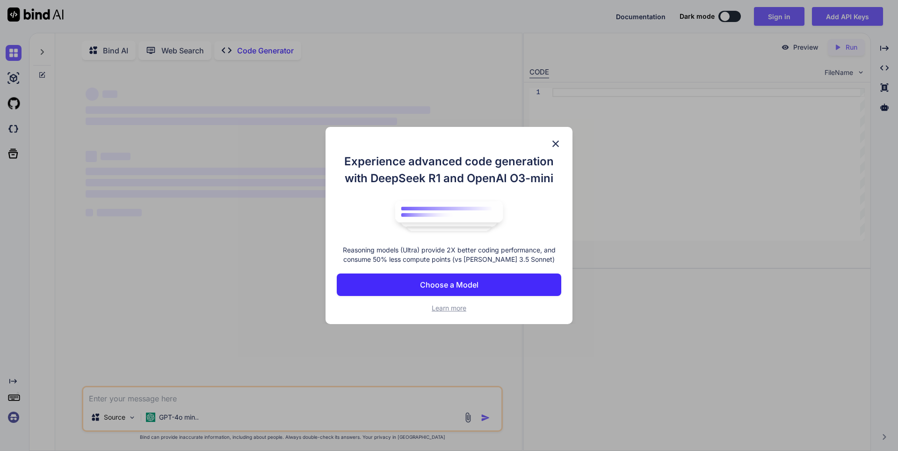
drag, startPoint x: 474, startPoint y: 276, endPoint x: 595, endPoint y: 157, distance: 170.0
click at [595, 157] on div "Experience advanced code generation with DeepSeek R1 and OpenAI O3-mini Reasoni…" at bounding box center [449, 225] width 898 height 451
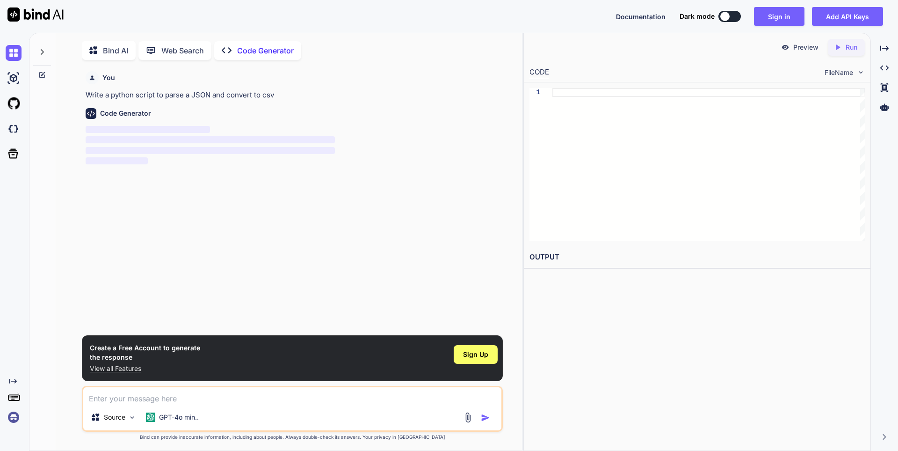
scroll to position [4, 0]
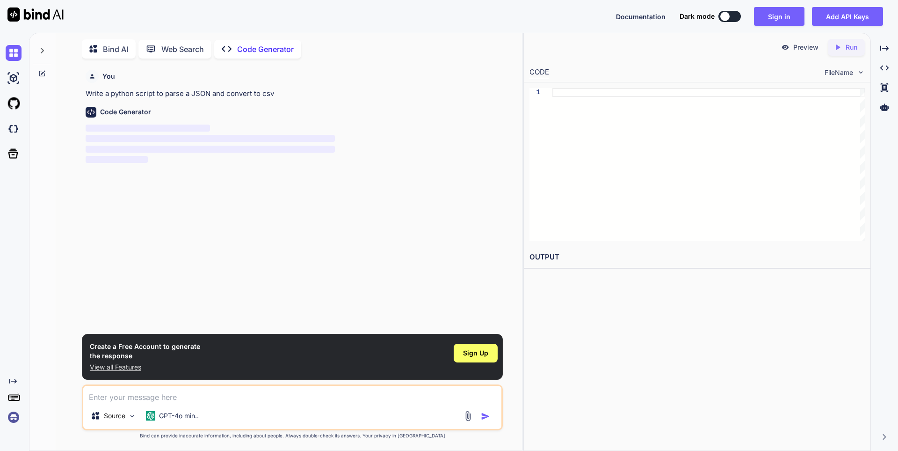
type textarea "x"
click at [279, 401] on textarea at bounding box center [292, 393] width 418 height 17
click at [544, 247] on h2 "OUTPUT" at bounding box center [697, 257] width 347 height 22
click at [557, 111] on div at bounding box center [709, 164] width 313 height 153
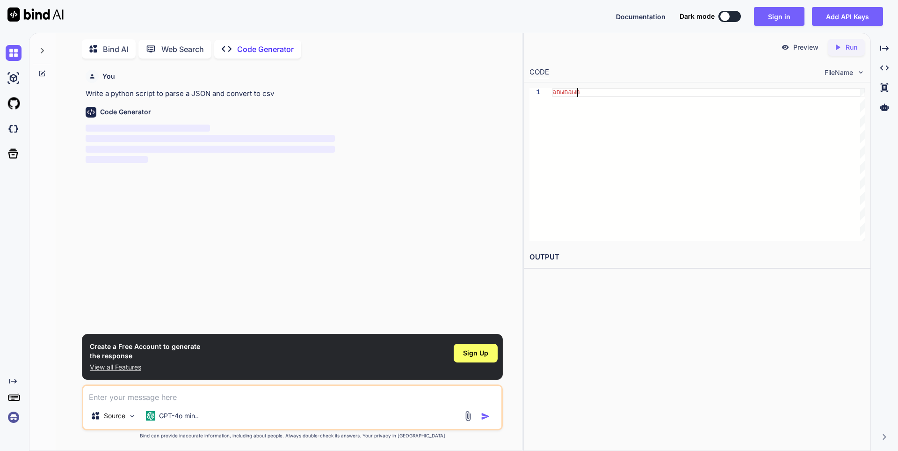
type textarea "авываыва"
drag, startPoint x: 582, startPoint y: 92, endPoint x: 473, endPoint y: 75, distance: 110.7
click at [553, 88] on div "авываыва" at bounding box center [709, 164] width 313 height 153
click at [210, 230] on div "You Write a python script to parse a JSON and convert to csv Code Generator ‌ ‌…" at bounding box center [293, 200] width 419 height 268
drag, startPoint x: 189, startPoint y: 325, endPoint x: 198, endPoint y: 327, distance: 9.5
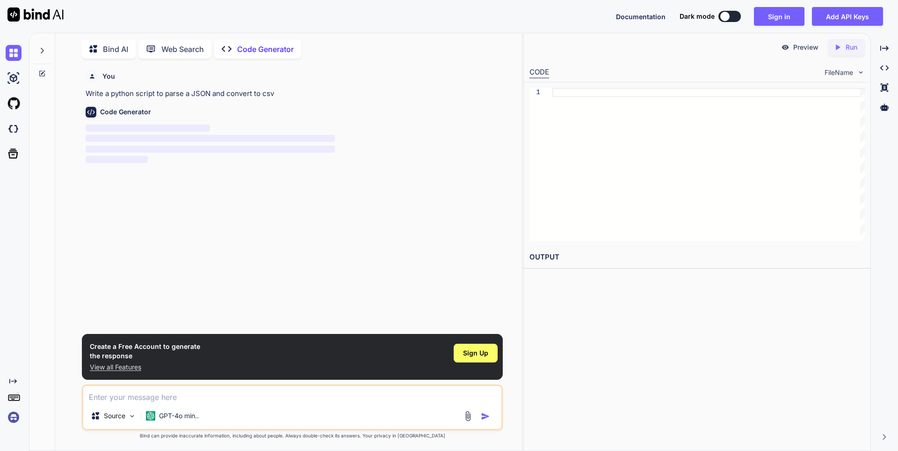
click at [186, 325] on div "You Write a python script to parse a JSON and convert to csv Code Generator ‌ ‌…" at bounding box center [293, 200] width 419 height 268
click at [246, 394] on textarea at bounding box center [292, 393] width 418 height 17
type textarea ".юх"
click at [490, 413] on img "button" at bounding box center [485, 415] width 9 height 9
click at [484, 413] on img "button" at bounding box center [485, 415] width 9 height 9
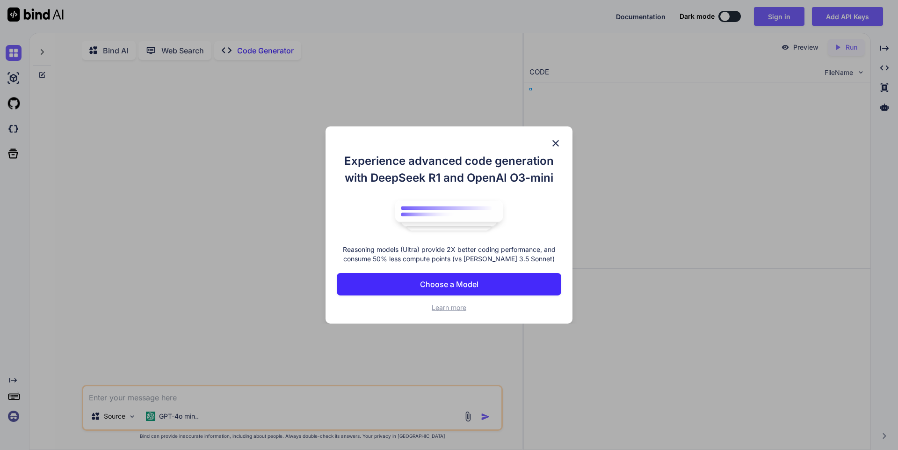
type textarea "x"
click at [554, 144] on img at bounding box center [555, 143] width 11 height 11
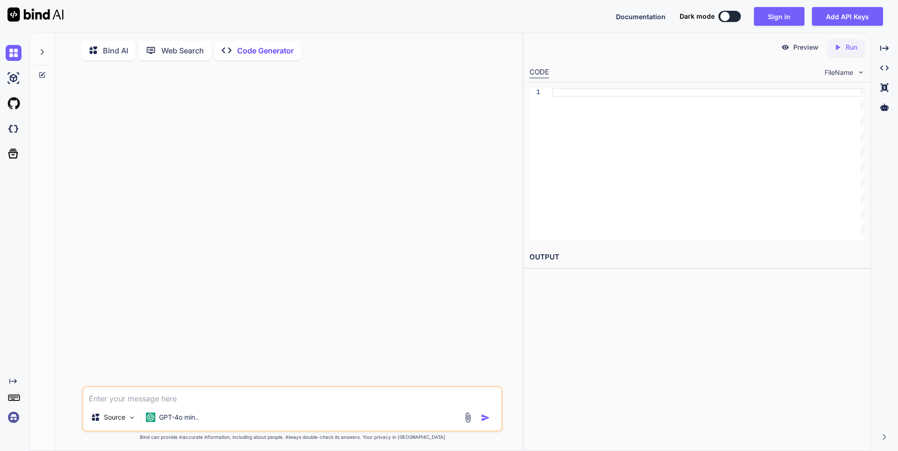
click at [328, 400] on textarea at bounding box center [292, 395] width 418 height 17
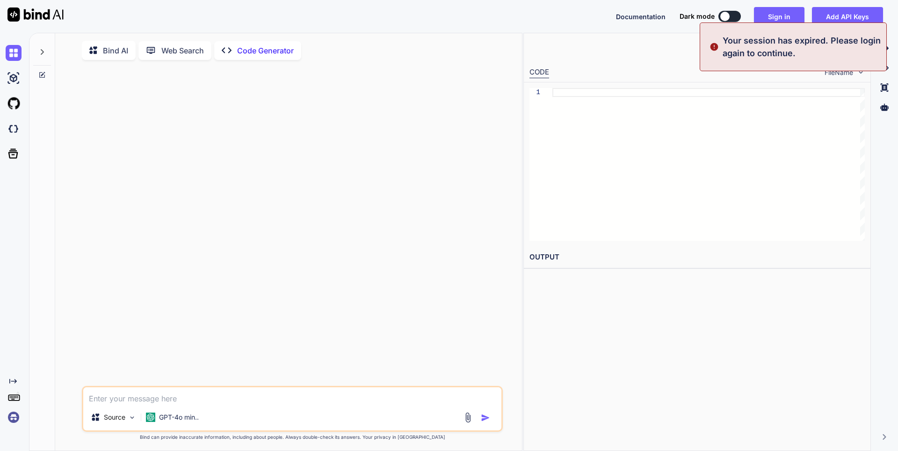
paste textarea "artemneverovic3@gmail.com"
type textarea "artemneverovic3@gmail.com"
type textarea "x"
paste textarea "artemneverovic3@gmail.com"
type textarea "artemneverovic3@gmail.comartemneverovic3@gmail.com"
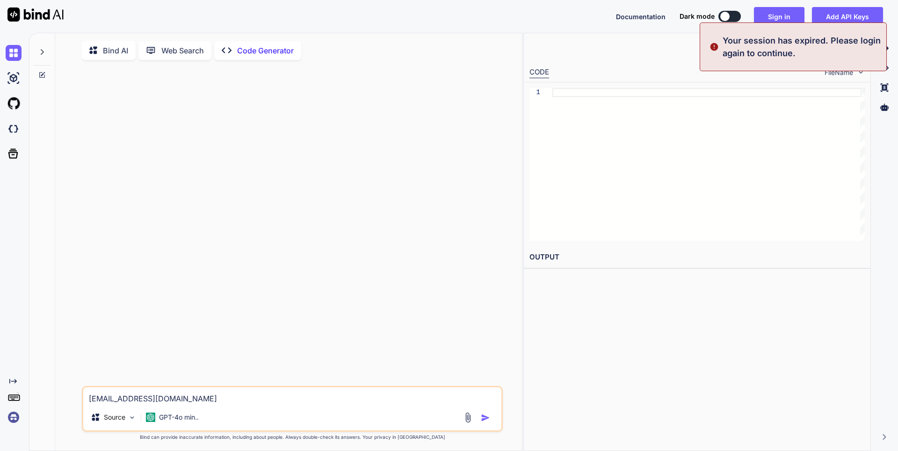
type textarea "x"
paste textarea "artemneverovic3@gmail.com"
type textarea "artemneverovic3@gmail.comartemneverovic3@gmail.comartemneverovic3@gmail.com"
type textarea "x"
paste textarea "artemneverovic3@gmail.com"
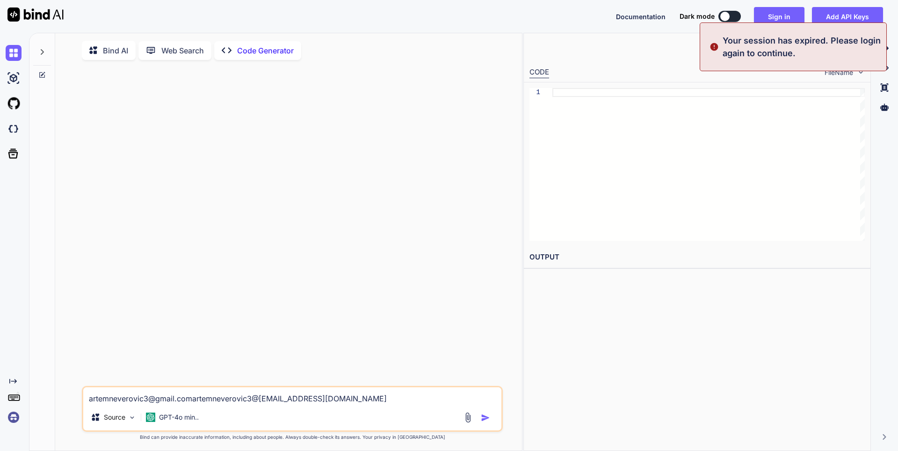
type textarea "artemneverovic3@gmail.comartemneverovic3@gmail.comartemneverovic3@gmail.comarte…"
type textarea "x"
paste textarea "artemneverovic3@gmail.com"
type textarea "artemneverovic3@gmail.comartemneverovic3@gmail.comartemneverovic3@gmail.comarte…"
type textarea "x"
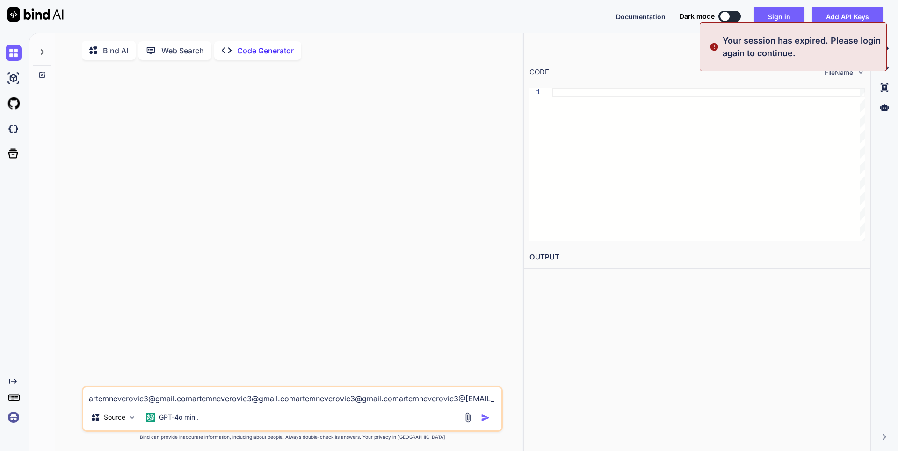
paste textarea "artemneverovic3@gmail.com"
type textarea "artemneverovic3@gmail.comartemneverovic3@gmail.comartemneverovic3@gmail.comarte…"
type textarea "x"
paste textarea "artemneverovic3@gmail.com"
type textarea "artemneverovic3@gmail.comartemneverovic3@gmail.comartemneverovic3@gmail.comarte…"
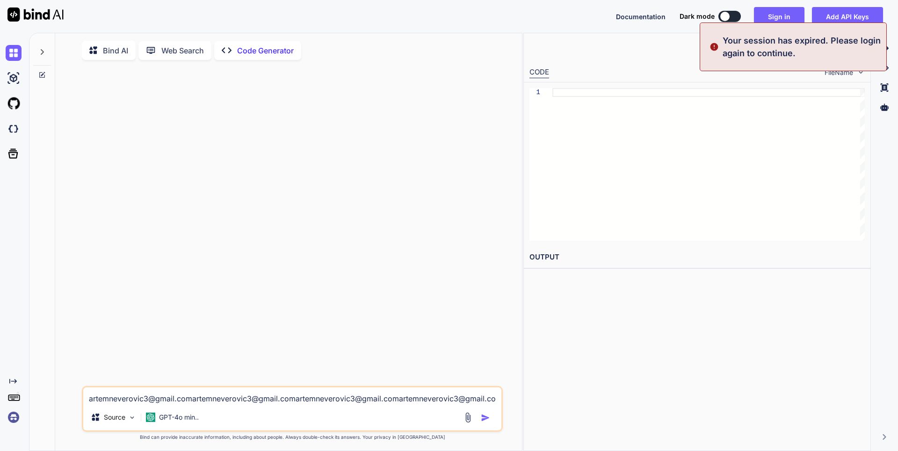
type textarea "x"
paste textarea "artemneverovic3@gmail.com"
type textarea "artemneverovic3@gmail.comartemneverovic3@gmail.comartemneverovic3@gmail.comarte…"
type textarea "x"
paste textarea "artemneverovic3@gmail.com"
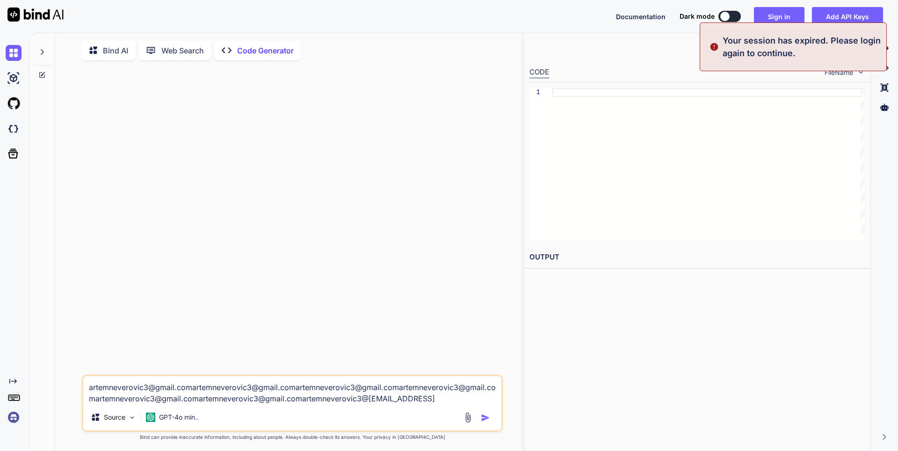
type textarea "artemneverovic3@gmail.comartemneverovic3@gmail.comartemneverovic3@gmail.comarte…"
type textarea "x"
paste textarea "artemneverovic3@gmail.com"
type textarea "artemneverovic3@gmail.comartemneverovic3@gmail.comartemneverovic3@gmail.comarte…"
type textarea "x"
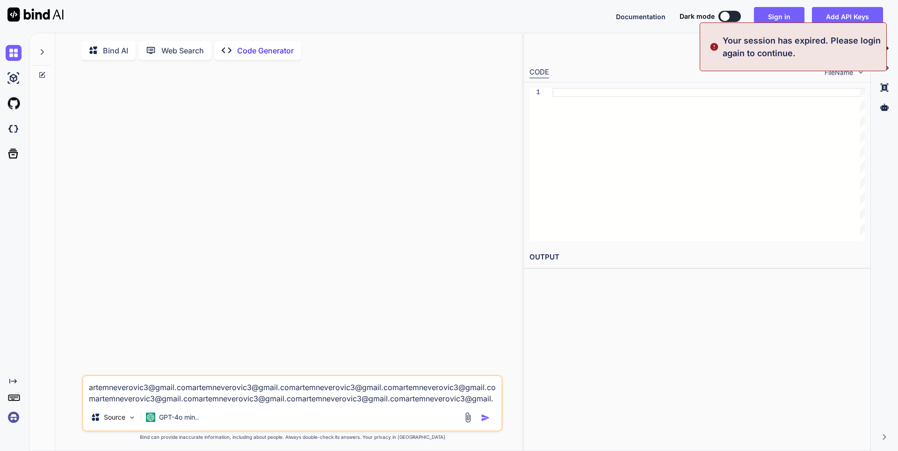
paste
type textarea "artemneverovic3@gmail.comartemneverovic3@gmail.comartemneverovic3@gmail.comarte…"
type textarea "x"
type textarea "artemneverovic3@gmail.comartemneverovic3@gmail.comartemneverovic3@gmail.comarte…"
type textarea "x"
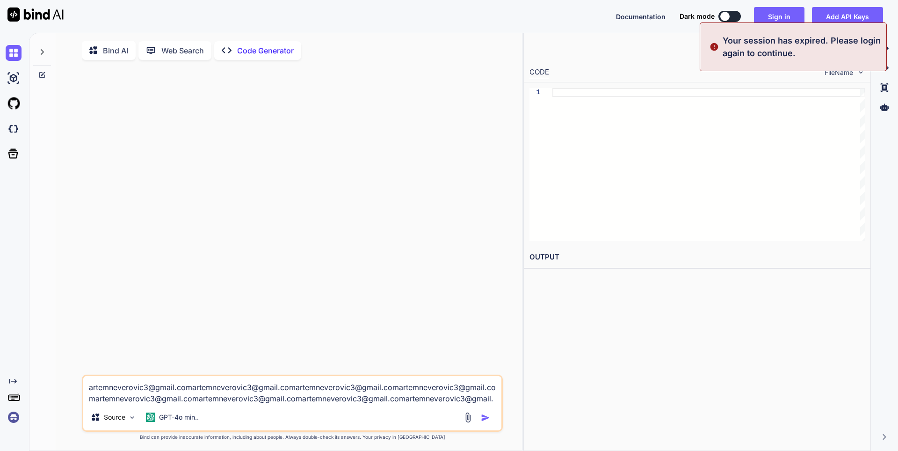
type textarea "artemneverovic3@gmail.comartemneverovic3@gmail.comartemneverovic3@gmail.comarte…"
type textarea "x"
type textarea "artemneverovic3@gmail.comartemneverovic3@gmail.comartemneverovic3@gmail.comarte…"
type textarea "x"
type textarea "artemneverovic3@gmail.comartemneverovic3@gmail.comartemneverovic3@gmail.comarte…"
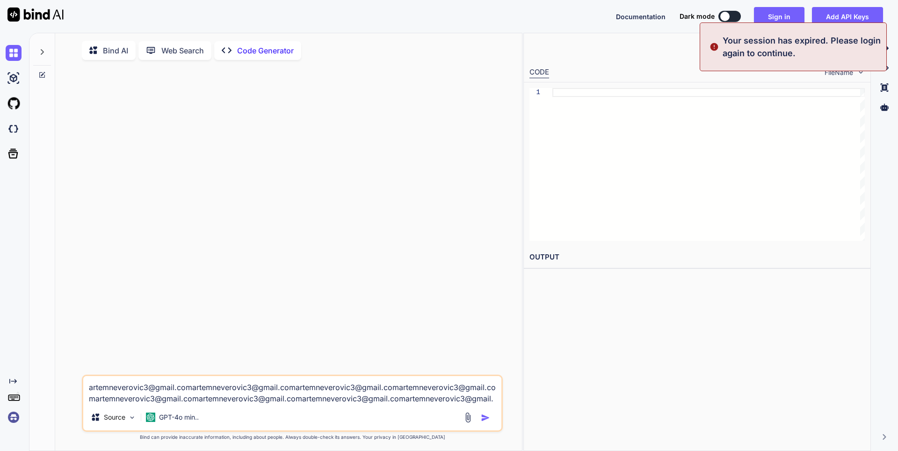
type textarea "x"
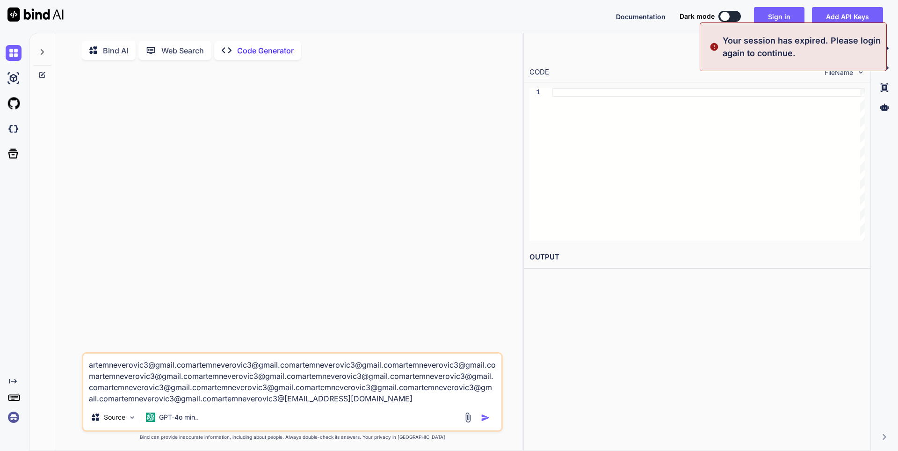
type textarea "artemneverovic3@gmail.comartemneverovic3@gmail.comartemneverovic3@gmail.comarte…"
type textarea "x"
type textarea "artemneverovic3@gmail.comartemneverovic3@gmail.comartemneverovic3@gmail.comarte…"
type textarea "x"
type textarea "artemneverovic3@gmail.comartemneverovic3@gmail.comartemneverovic3@gmail.comarte…"
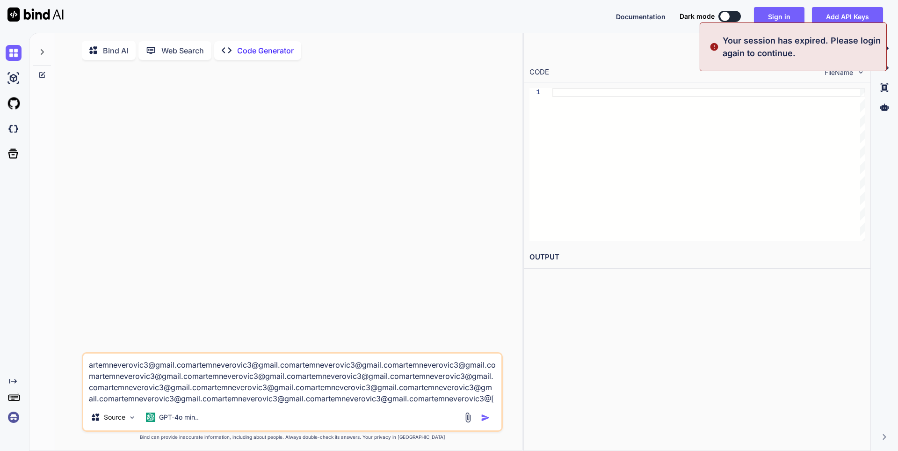
type textarea "x"
type textarea "artemneverovic3@gmail.comartemneverovic3@gmail.comartemneverovic3@gmail.comarte…"
type textarea "x"
type textarea "artemneverovic3@gmail.comartemneverovic3@gmail.comartemneverovic3@gmail.comarte…"
type textarea "x"
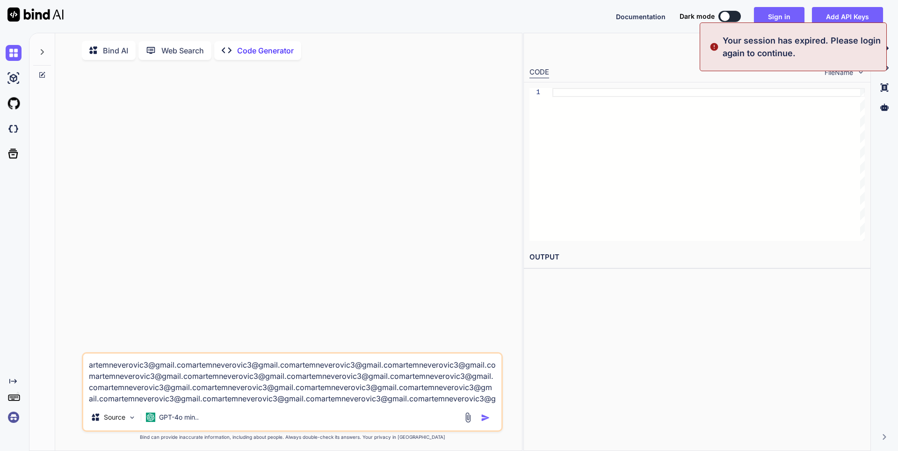
type textarea "artemneverovic3@gmail.comartemneverovic3@gmail.comartemneverovic3@gmail.comarte…"
type textarea "x"
type textarea "artemneverovic3@gmail.comartemneverovic3@gmail.comartemneverovic3@gmail.comarte…"
type textarea "x"
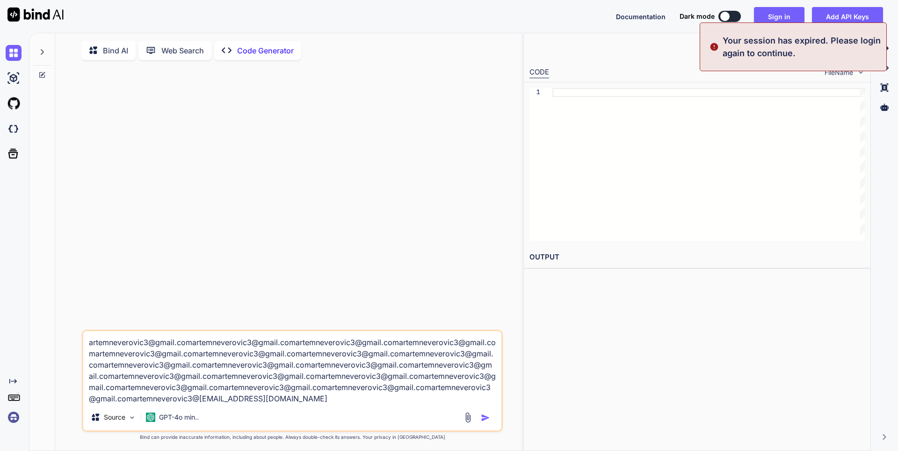
type textarea "artemneverovic3@gmail.comartemneverovic3@gmail.comartemneverovic3@gmail.comarte…"
type textarea "x"
type textarea "artemneverovic3@gmail.comartemneverovic3@gmail.comartemneverovic3@gmail.comarte…"
type textarea "x"
type textarea "artemneverovic3@gmail.comartemneverovic3@gmail.comartemneverovic3@gmail.comarte…"
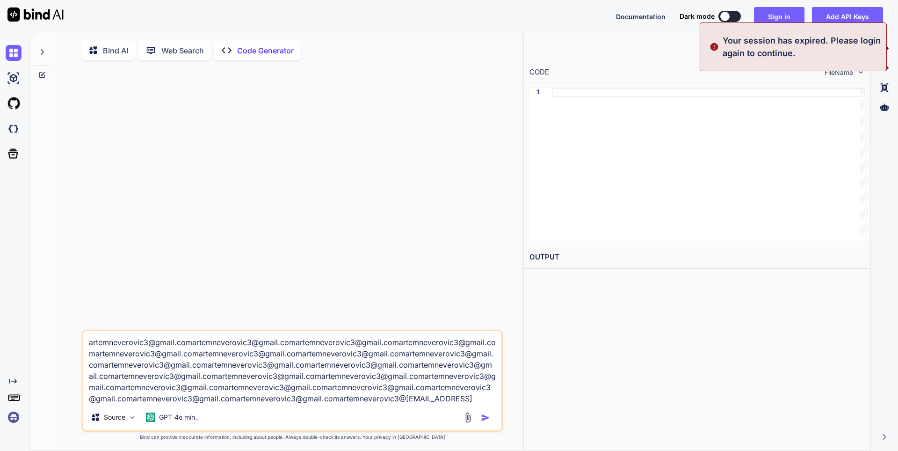
type textarea "x"
type textarea "artemneverovic3@gmail.comartemneverovic3@gmail.comartemneverovic3@gmail.comarte…"
type textarea "x"
type textarea "artemneverovic3@gmail.comartemneverovic3@gmail.comartemneverovic3@gmail.comarte…"
type textarea "x"
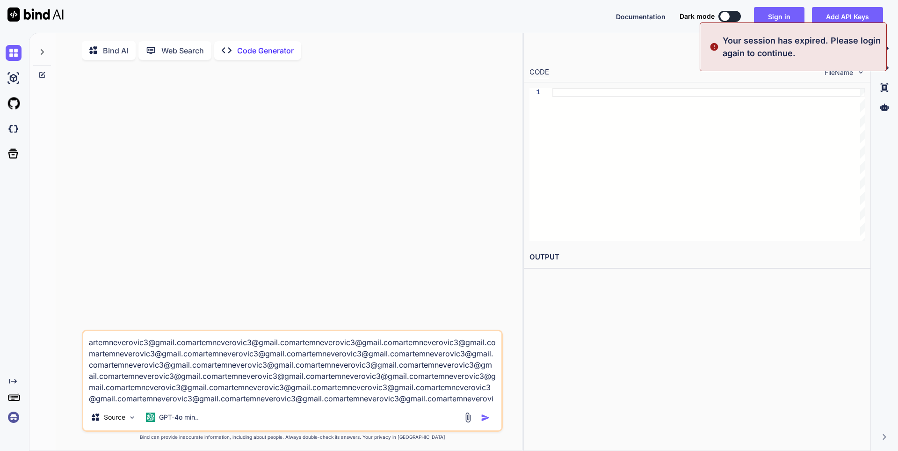
type textarea "artemneverovic3@gmail.comartemneverovic3@gmail.comartemneverovic3@gmail.comarte…"
type textarea "x"
type textarea "artemneverovic3@gmail.comartemneverovic3@gmail.comartemneverovic3@gmail.comarte…"
type textarea "x"
type textarea "artemneverovic3@gmail.comartemneverovic3@gmail.comartemneverovic3@gmail.comarte…"
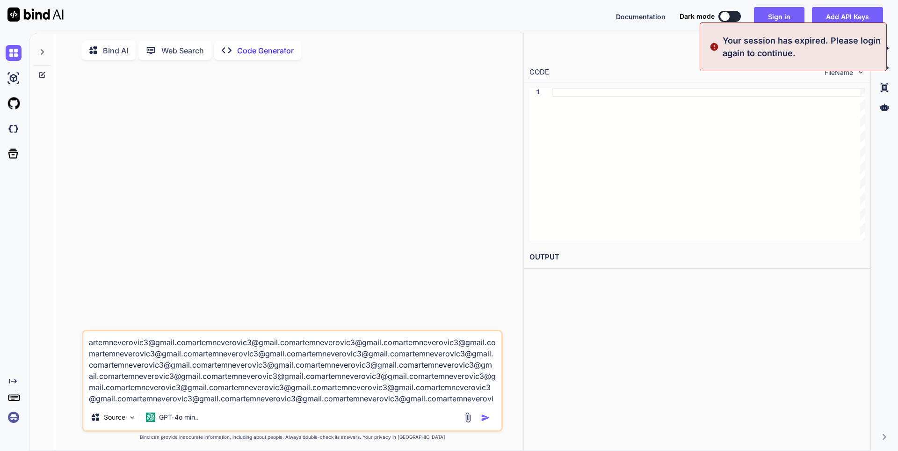
type textarea "x"
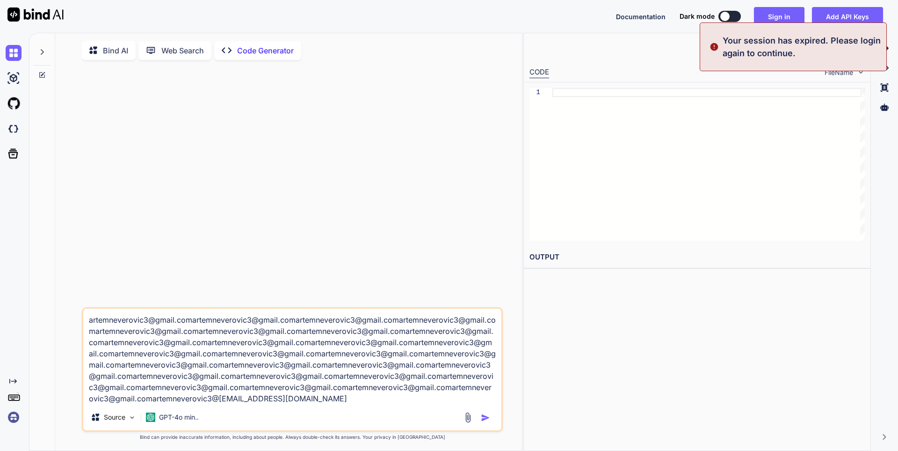
type textarea "artemneverovic3@gmail.comartemneverovic3@gmail.comartemneverovic3@gmail.comarte…"
type textarea "x"
type textarea "artemneverovic3@gmail.comartemneverovic3@gmail.comartemneverovic3@gmail.comarte…"
type textarea "x"
type textarea "artemneverovic3@gmail.comartemneverovic3@gmail.comartemneverovic3@gmail.comarte…"
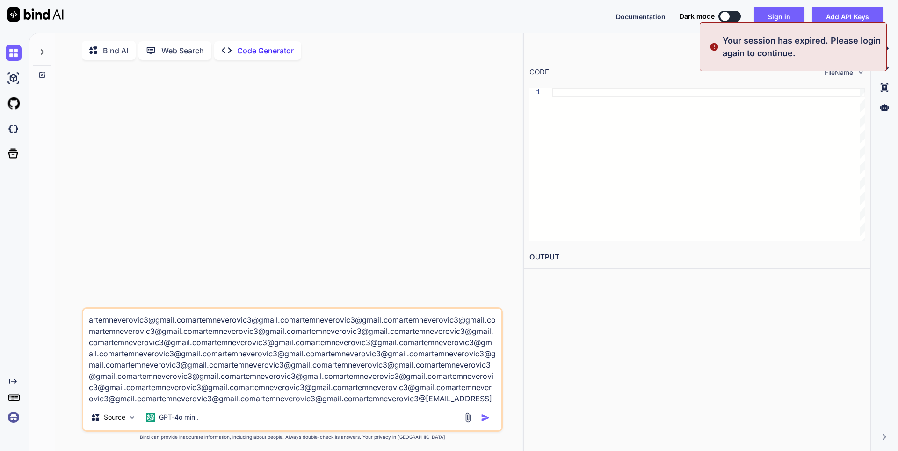
type textarea "x"
type textarea "artemneverovic3@gmail.comartemneverovic3@gmail.comartemneverovic3@gmail.comarte…"
type textarea "x"
type textarea "artemneverovic3@gmail.comartemneverovic3@gmail.comartemneverovic3@gmail.comarte…"
type textarea "x"
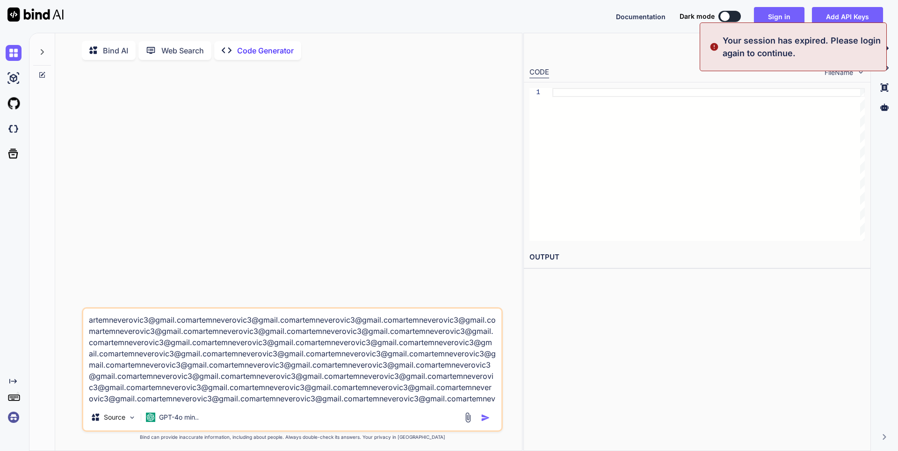
type textarea "artemneverovic3@gmail.comartemneverovic3@gmail.comartemneverovic3@gmail.comarte…"
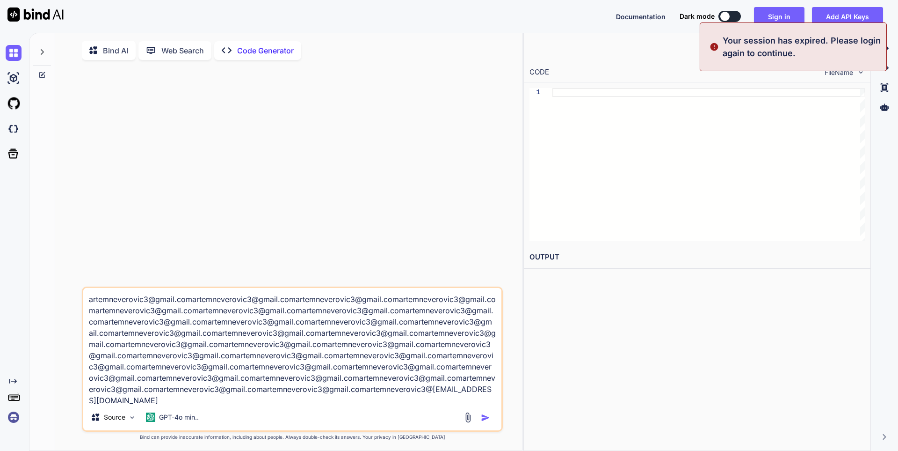
scroll to position [1, 0]
click at [482, 418] on div at bounding box center [478, 417] width 31 height 11
click at [488, 418] on img "button" at bounding box center [485, 417] width 9 height 9
type textarea "x"
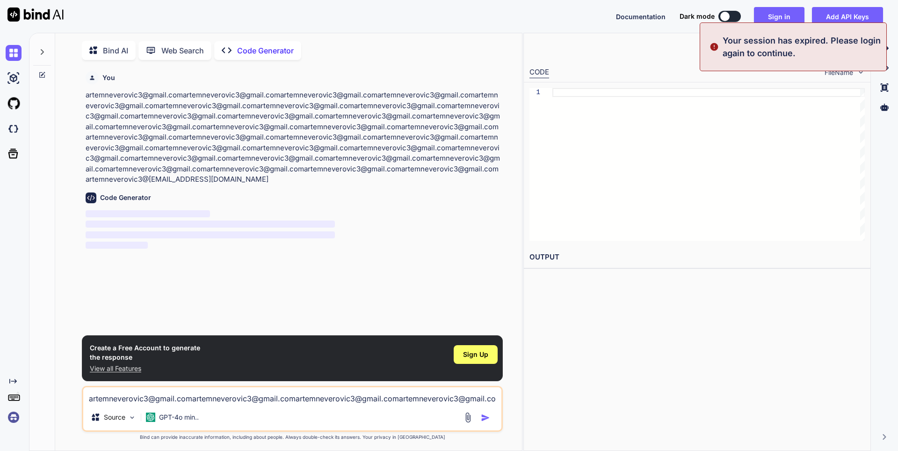
scroll to position [4, 0]
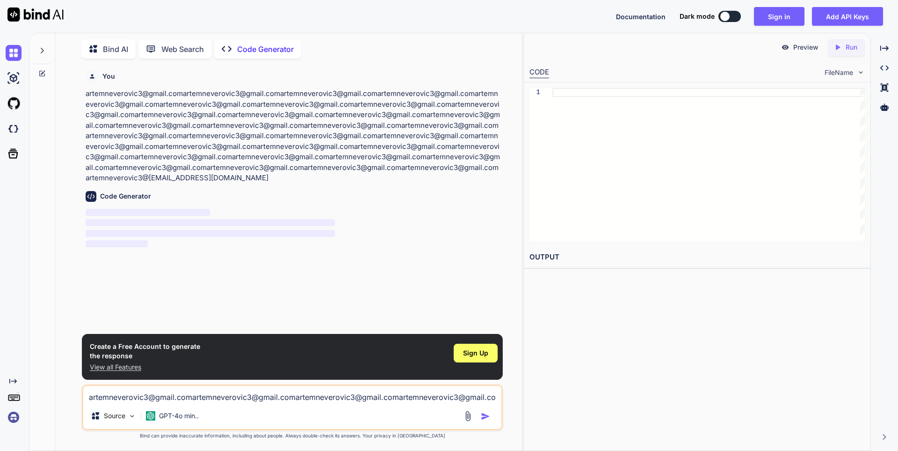
drag, startPoint x: 181, startPoint y: 280, endPoint x: 143, endPoint y: 251, distance: 48.0
click at [143, 251] on div "You artemneverovic3@gmail.comartemneverovic3@gmail.comartemneverovic3@gmail.com…" at bounding box center [293, 200] width 419 height 268
click at [122, 197] on h6 "Code Generator" at bounding box center [125, 195] width 51 height 9
drag, startPoint x: 276, startPoint y: 172, endPoint x: 247, endPoint y: 172, distance: 29.5
click at [247, 172] on p "artemneverovic3@gmail.comartemneverovic3@gmail.comartemneverovic3@gmail.comarte…" at bounding box center [293, 135] width 415 height 95
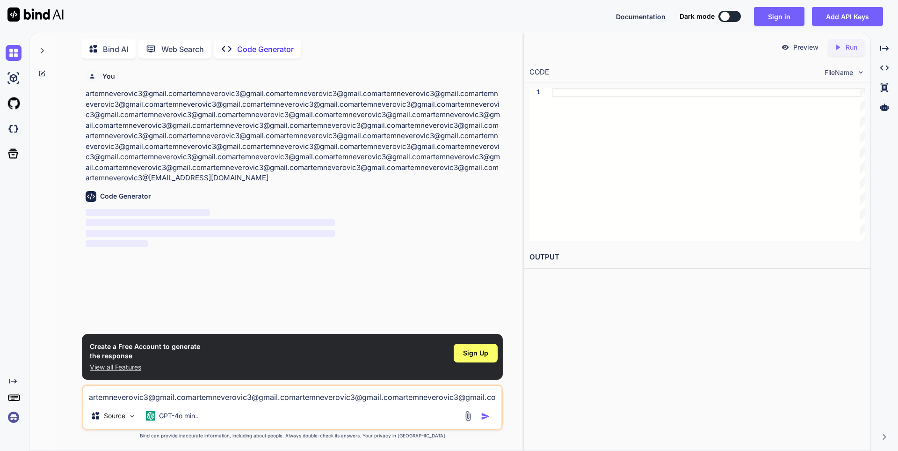
click at [212, 392] on textarea "artemneverovic3@gmail.comartemneverovic3@gmail.comartemneverovic3@gmail.comarte…" at bounding box center [292, 393] width 418 height 17
type textarea "с"
type textarea "x"
type textarea "се"
type textarea "x"
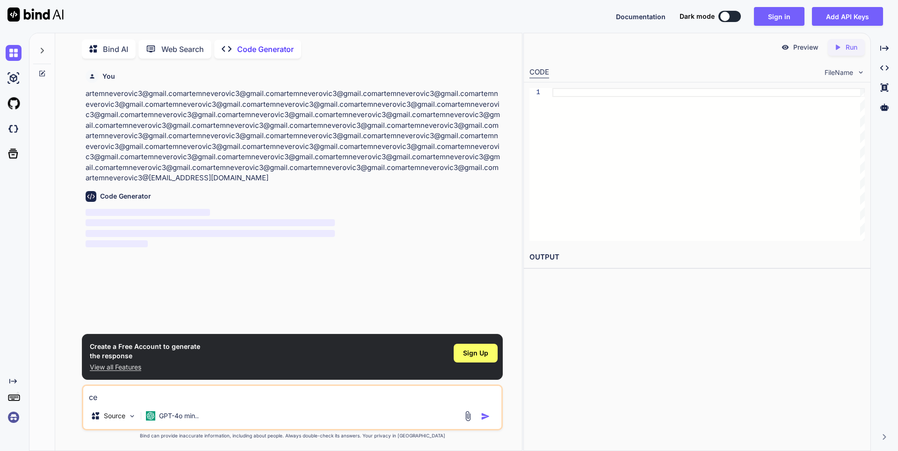
type textarea "сер"
type textarea "x"
type textarea "серв"
type textarea "x"
type textarea "серве"
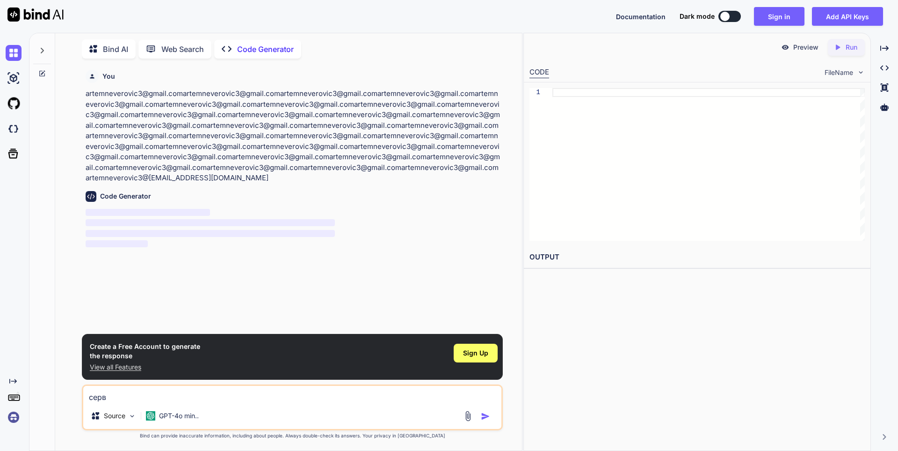
type textarea "x"
type textarea "сервер"
type textarea "x"
type textarea "серверн"
type textarea "x"
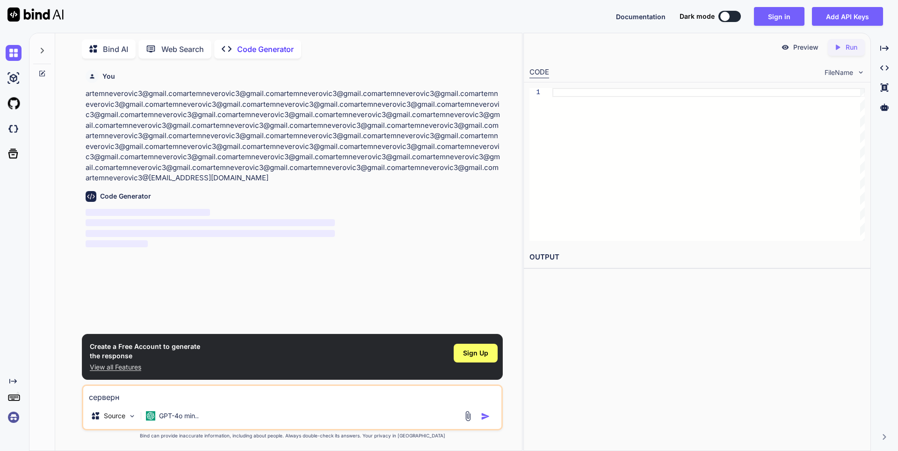
type textarea "серверны"
type textarea "x"
type textarea "серверный"
type textarea "x"
type textarea "серверный"
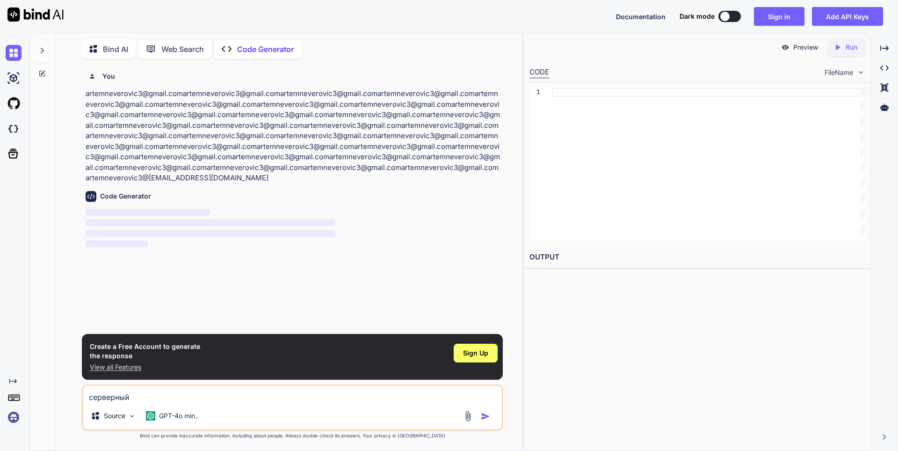
type textarea "x"
type textarea "серверный с"
type textarea "x"
type textarea "серверный ск"
type textarea "x"
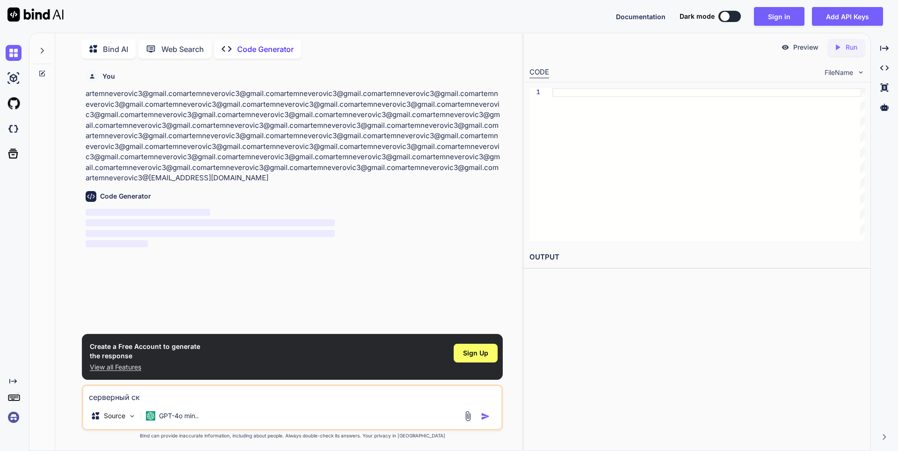
type textarea "серверный скр"
type textarea "x"
type textarea "серверный скри"
type textarea "x"
type textarea "серверный скрип"
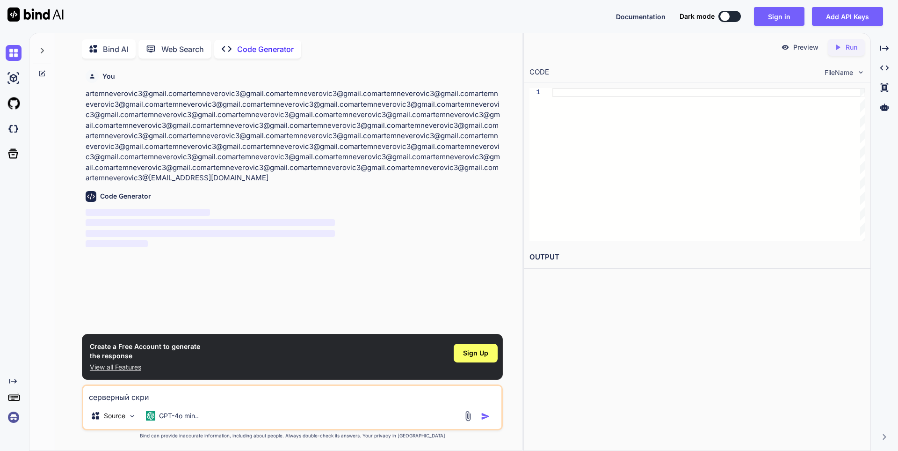
type textarea "x"
type textarea "серверный скрипт"
type textarea "x"
type textarea "серверный скрипт:"
type textarea "x"
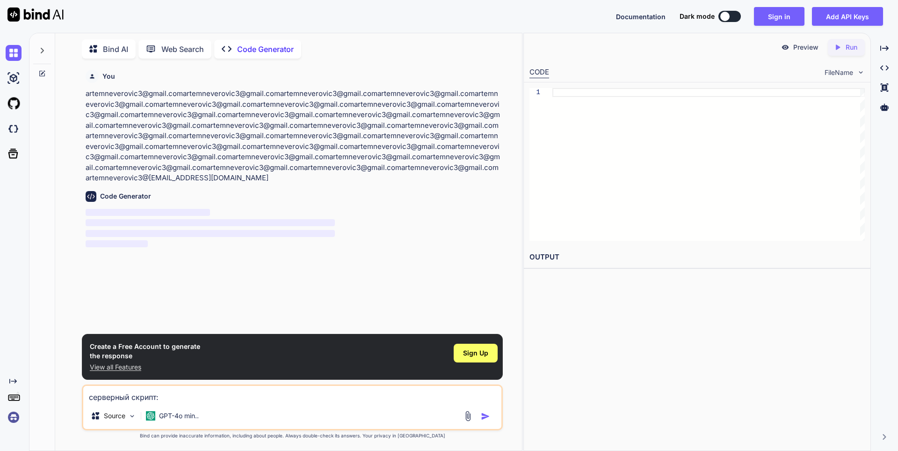
type textarea "серверный скрипт:"
type textarea "x"
click at [186, 397] on textarea "серверный скрипт:" at bounding box center [292, 393] width 418 height 17
click at [184, 395] on textarea "серверный скрипт:" at bounding box center [292, 393] width 418 height 17
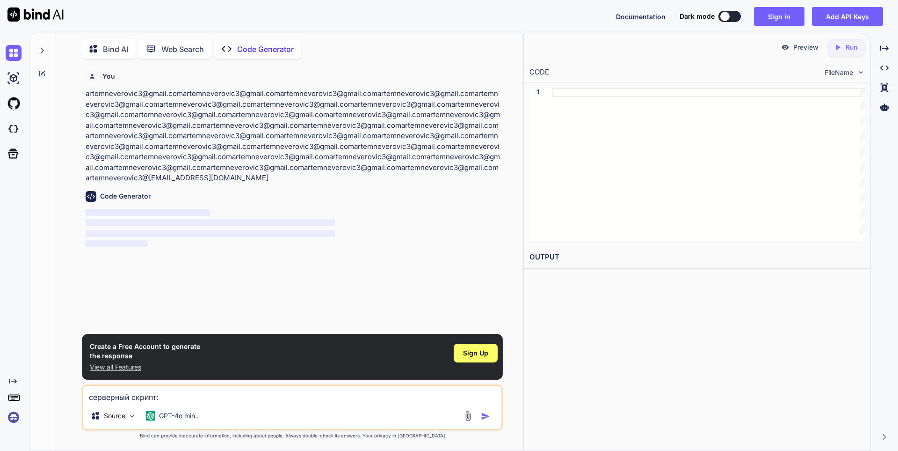
type textarea "серверный скрипт:"
type textarea "x"
type textarea "серверный скрипт:"
type textarea "x"
type textarea "серверный скрипт: -- Серверный скрипт: AntiCheatManager local Players = game:Ge…"
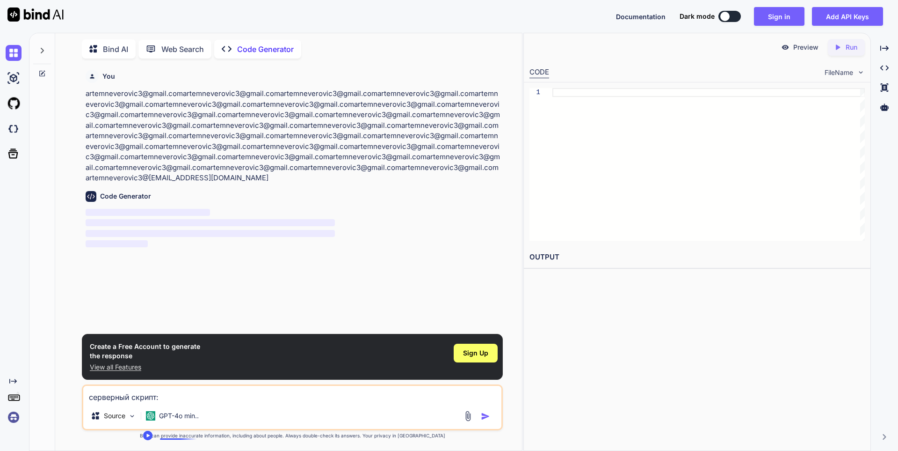
type textarea "x"
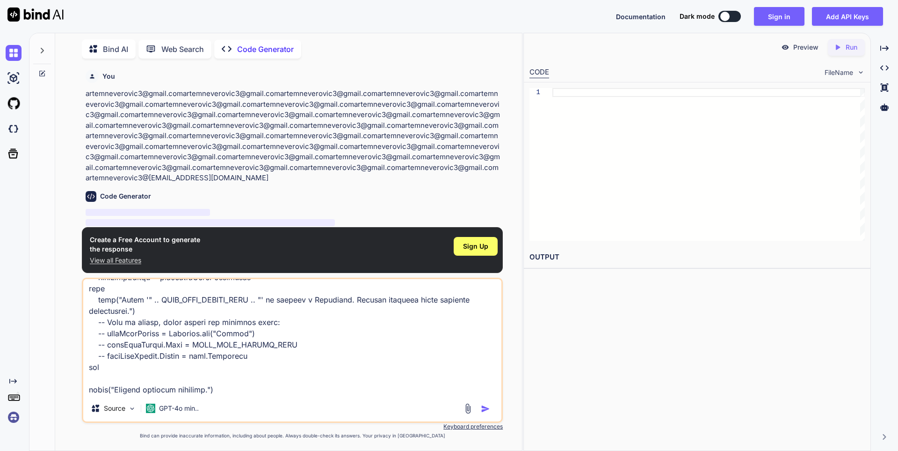
type textarea "серверный скрипт: -- Серверный скрипт: AntiCheatManager local Players = game:Ge…"
type textarea "x"
type textarea "серверный скрипт: -- Серверный скрипт: AntiCheatManager local Players = game:Ge…"
type textarea "x"
type textarea "серверный скрипт: -- Серверный скрипт: AntiCheatManager local Players = game:Ge…"
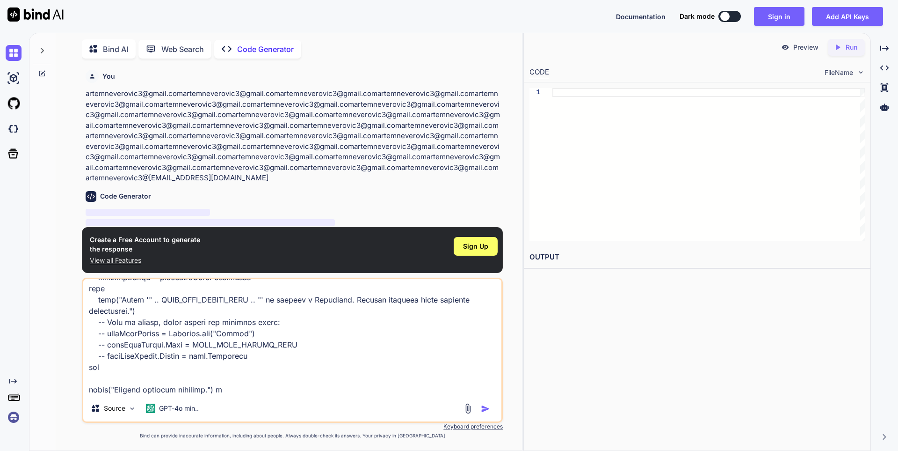
type textarea "x"
type textarea "серверный скрипт: -- Серверный скрипт: AntiCheatManager local Players = game:Ge…"
type textarea "x"
type textarea "серверный скрипт: -- Серверный скрипт: AntiCheatManager local Players = game:Ge…"
type textarea "x"
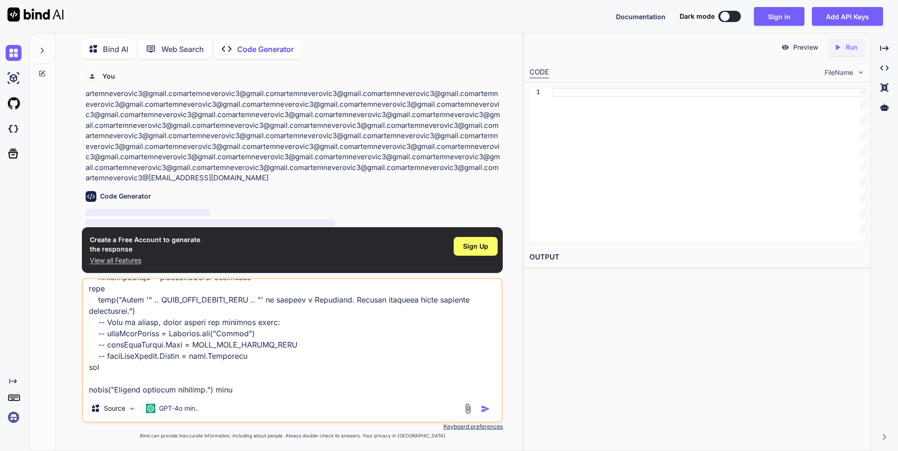
type textarea "серверный скрипт: -- Серверный скрипт: AntiCheatManager local Players = game:Ge…"
type textarea "x"
type textarea "серверный скрипт: -- Серверный скрипт: AntiCheatManager local Players = game:Ge…"
type textarea "x"
type textarea "серверный скрипт: -- Серверный скрипт: AntiCheatManager local Players = game:Ge…"
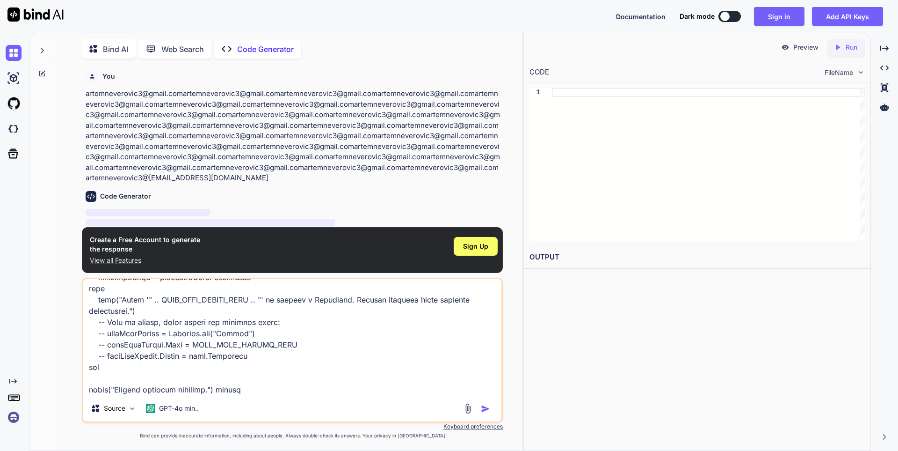
type textarea "x"
type textarea "серверный скрипт: -- Серверный скрипт: AntiCheatManager local Players = game:Ge…"
type textarea "x"
type textarea "серверный скрипт: -- Серверный скрипт: AntiCheatManager local Players = game:Ge…"
type textarea "x"
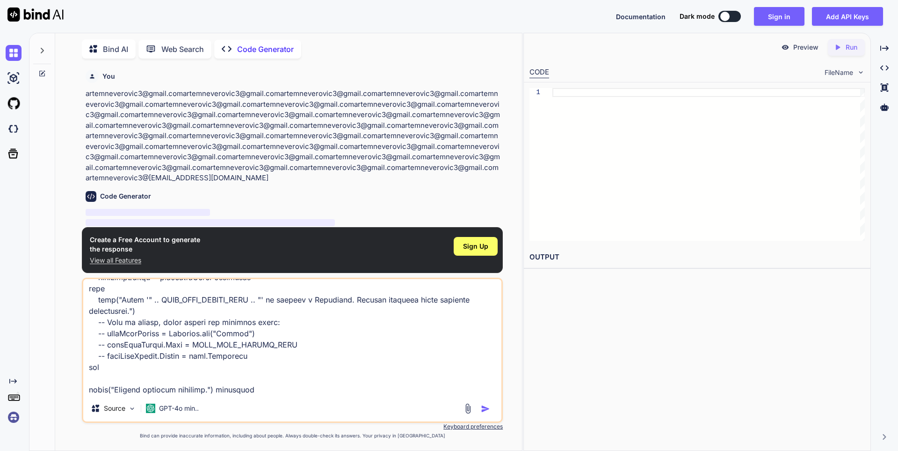
type textarea "серверный скрипт: -- Серверный скрипт: AntiCheatManager local Players = game:Ge…"
type textarea "x"
type textarea "серверный скрипт: -- Серверный скрипт: AntiCheatManager local Players = game:Ge…"
type textarea "x"
type textarea "серверный скрипт: -- Серверный скрипт: AntiCheatManager local Players = game:Ge…"
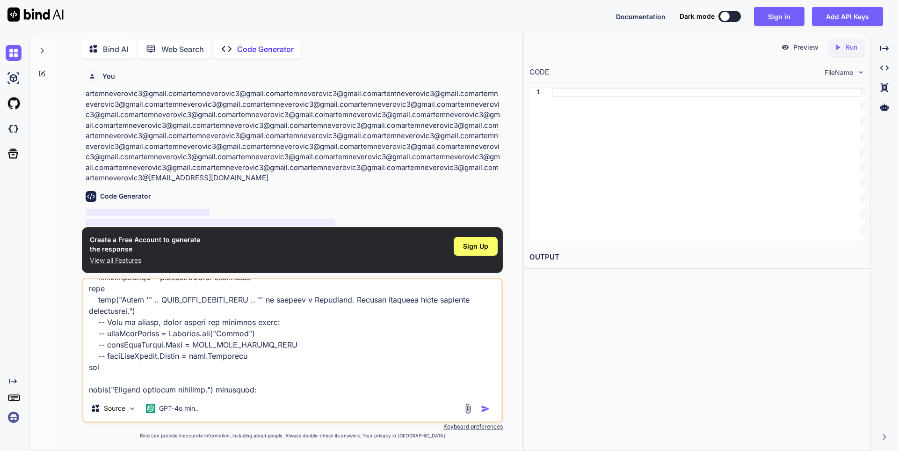
type textarea "x"
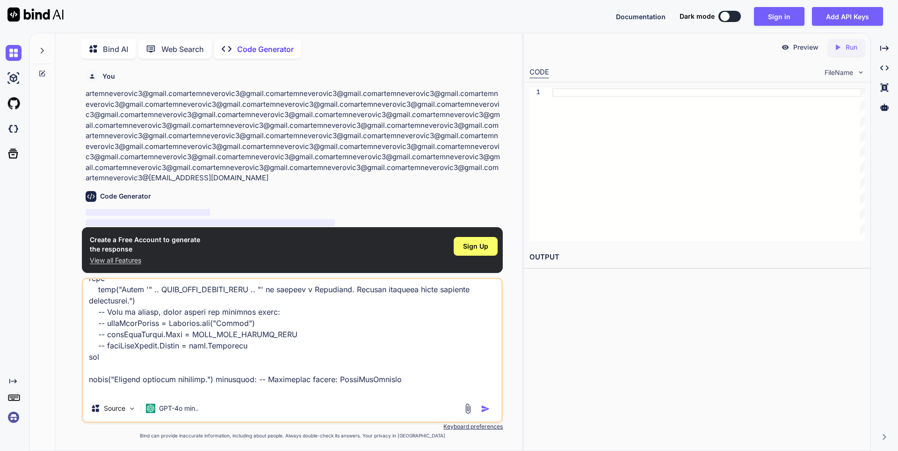
scroll to position [2381, 0]
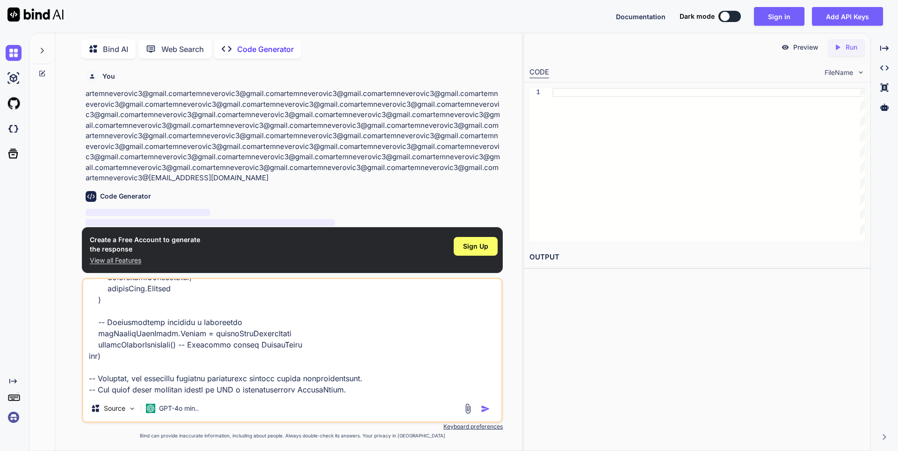
type textarea "серверный скрипт: -- Серверный скрипт: AntiCheatManager local Players = game:Ge…"
type textarea "x"
type textarea "серверный скрипт: -- Серверный скрипт: AntiCheatManager local Players = game:Ge…"
type textarea "x"
type textarea "серверный скрипт: -- Серверный скрипт: AntiCheatManager local Players = game:Ge…"
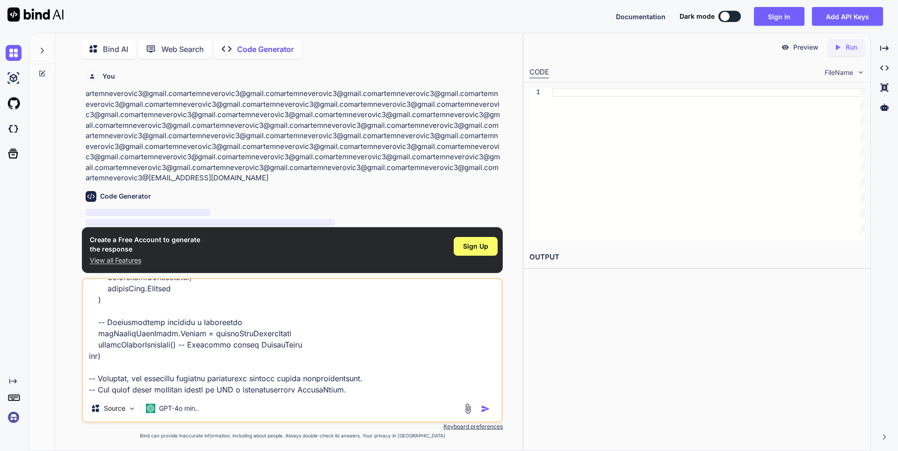
type textarea "x"
type textarea "серверный скрипт: -- Серверный скрипт: AntiCheatManager local Players = game:Ge…"
type textarea "x"
type textarea "серверный скрипт: -- Серверный скрипт: AntiCheatManager local Players = game:Ge…"
type textarea "x"
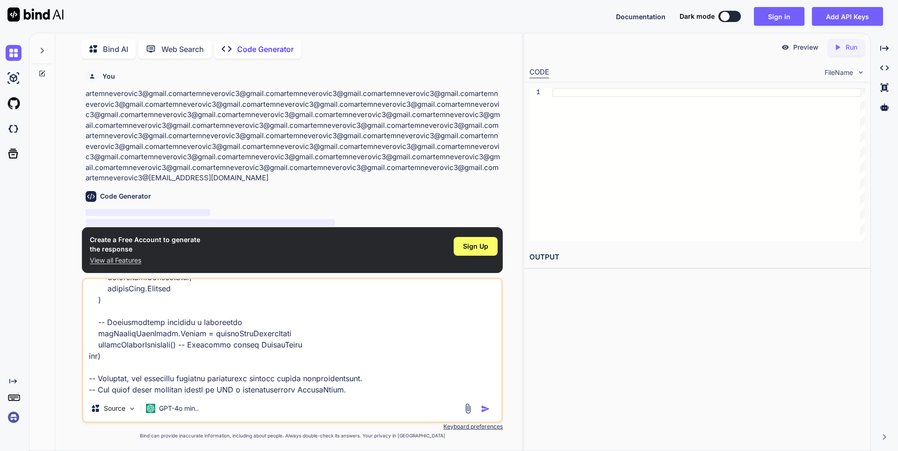
type textarea "серверный скрипт: -- Серверный скрипт: AntiCheatManager local Players = game:Ge…"
type textarea "x"
type textarea "серверный скрипт: -- Серверный скрипт: AntiCheatManager local Players = game:Ge…"
type textarea "x"
type textarea "серверный скрипт: -- Серверный скрипт: AntiCheatManager local Players = game:Ge…"
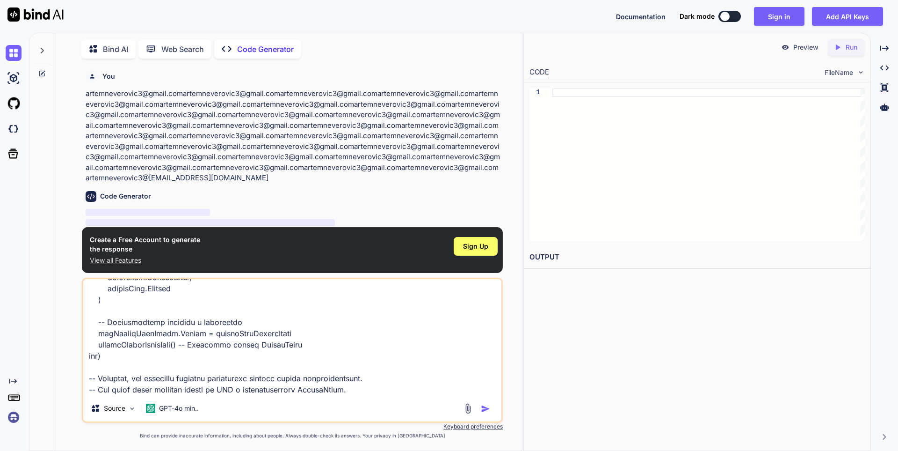
type textarea "x"
type textarea "серверный скрипт: -- Серверный скрипт: AntiCheatManager local Players = game:Ge…"
type textarea "x"
type textarea "серверный скрипт: -- Серверный скрипт: AntiCheatManager local Players = game:Ge…"
type textarea "x"
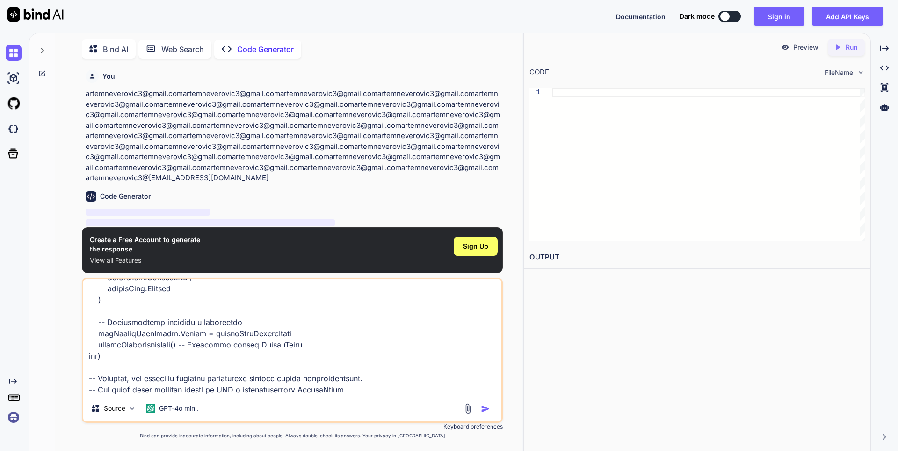
type textarea "серверный скрипт: -- Серверный скрипт: AntiCheatManager local Players = game:Ge…"
type textarea "x"
type textarea "серверный скрипт: -- Серверный скрипт: AntiCheatManager local Players = game:Ge…"
type textarea "x"
type textarea "серверный скрипт: -- Серверный скрипт: AntiCheatManager local Players = game:Ge…"
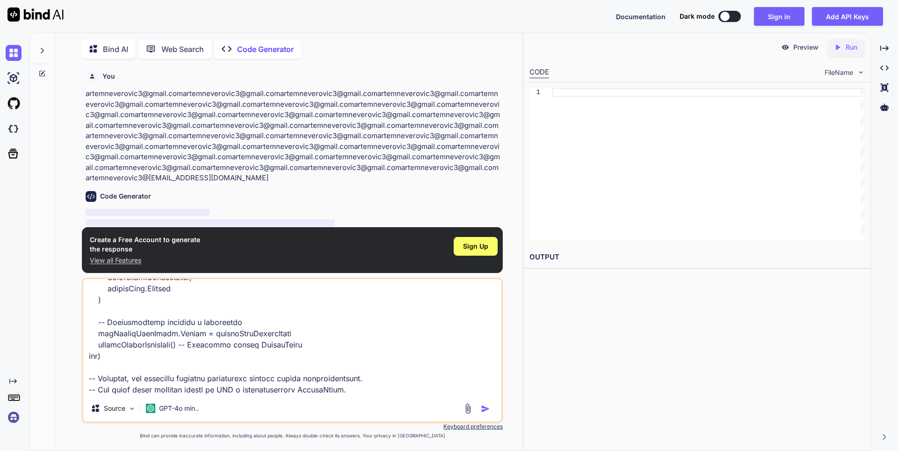
type textarea "x"
type textarea "серверный скрипт: -- Серверный скрипт: AntiCheatManager local Players = game:Ge…"
type textarea "x"
type textarea "серверный скрипт: -- Серверный скрипт: AntiCheatManager local Players = game:Ge…"
type textarea "x"
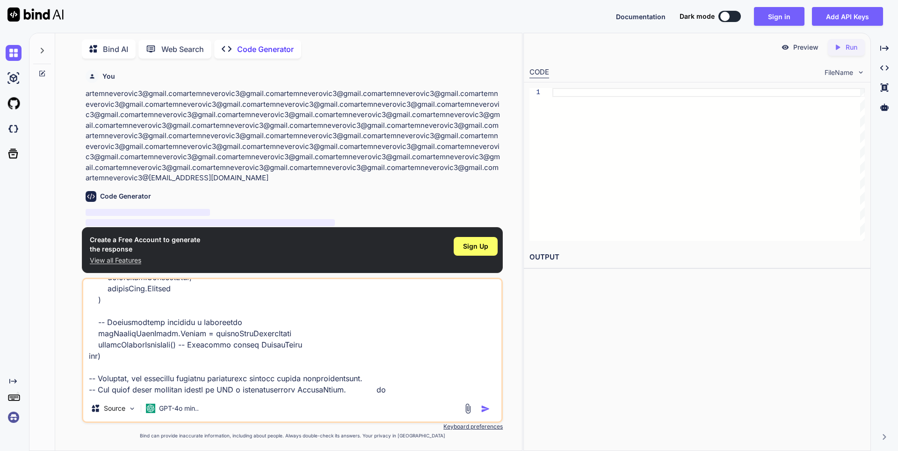
type textarea "серверный скрипт: -- Серверный скрипт: AntiCheatManager local Players = game:Ge…"
type textarea "x"
type textarea "серверный скрипт: -- Серверный скрипт: AntiCheatManager local Players = game:Ge…"
type textarea "x"
type textarea "серверный скрипт: -- Серверный скрипт: AntiCheatManager local Players = game:Ge…"
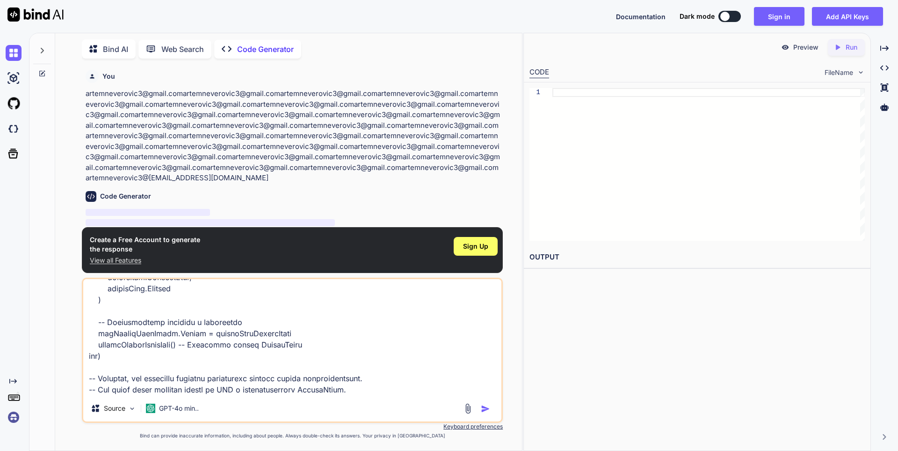
type textarea "x"
type textarea "серверный скрипт: -- Серверный скрипт: AntiCheatManager local Players = game:Ge…"
type textarea "x"
type textarea "серверный скрипт: -- Серверный скрипт: AntiCheatManager local Players = game:Ge…"
type textarea "x"
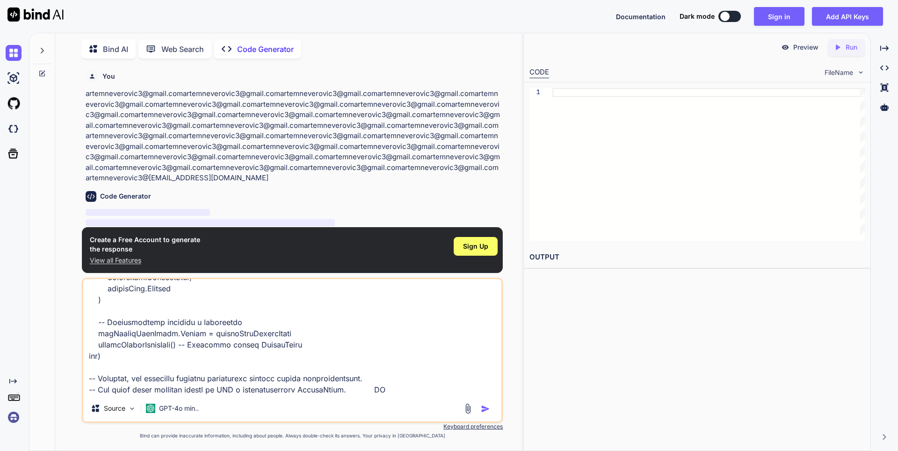
type textarea "серверный скрипт: -- Серверный скрипт: AntiCheatManager local Players = game:Ge…"
type textarea "x"
type textarea "серверный скрипт: -- Серверный скрипт: AntiCheatManager local Players = game:Ge…"
type textarea "x"
type textarea "серверный скрипт: -- Серверный скрипт: AntiCheatManager local Players = game:Ge…"
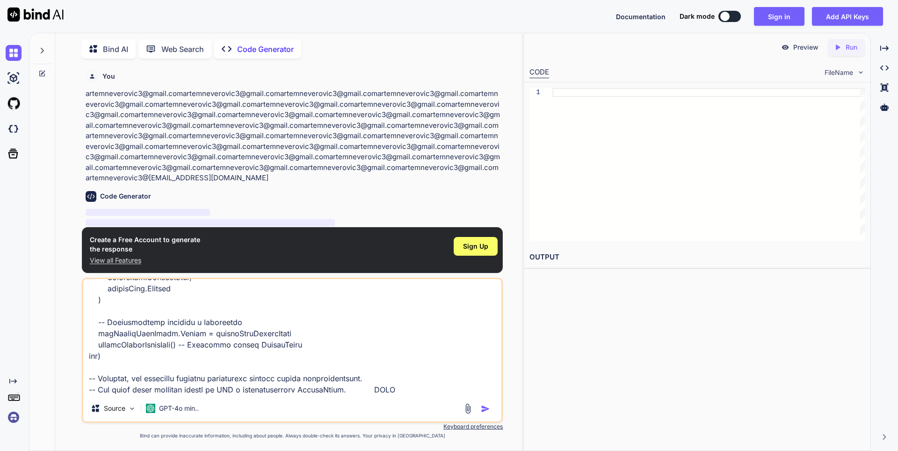
type textarea "x"
type textarea "серверный скрипт: -- Серверный скрипт: AntiCheatManager local Players = game:Ge…"
type textarea "x"
type textarea "серверный скрипт: -- Серверный скрипт: AntiCheatManager local Players = game:Ge…"
type textarea "x"
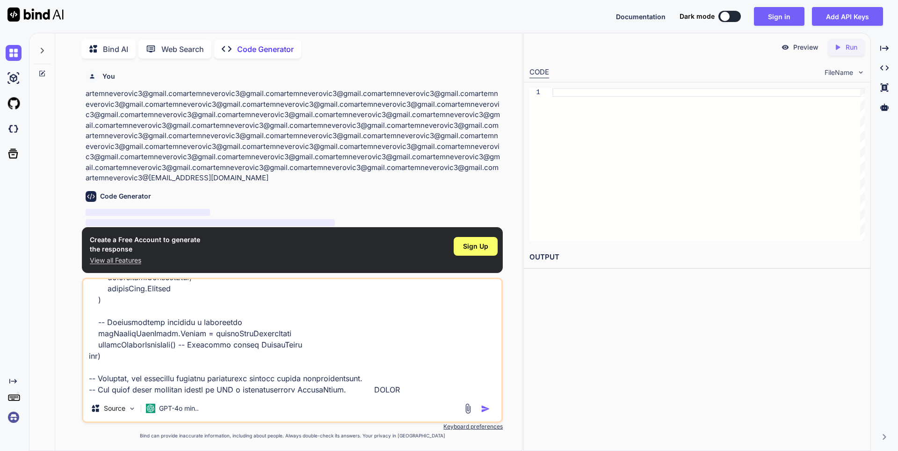
type textarea "серверный скрипт: -- Серверный скрипт: AntiCheatManager local Players = game:Ge…"
type textarea "x"
type textarea "серверный скрипт: -- Серверный скрипт: AntiCheatManager local Players = game:Ge…"
type textarea "x"
type textarea "серверный скрипт: -- Серверный скрипт: AntiCheatManager local Players = game:Ge…"
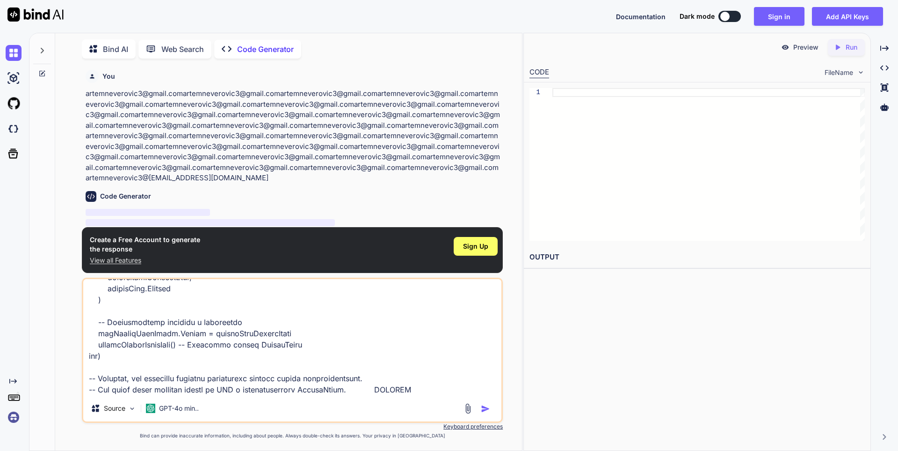
type textarea "x"
type textarea "серверный скрипт: -- Серверный скрипт: AntiCheatManager local Players = game:Ge…"
type textarea "x"
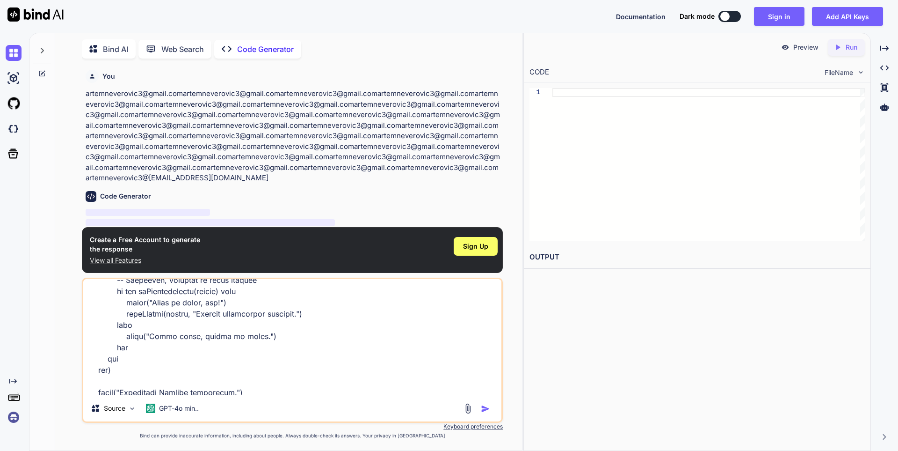
scroll to position [0, 0]
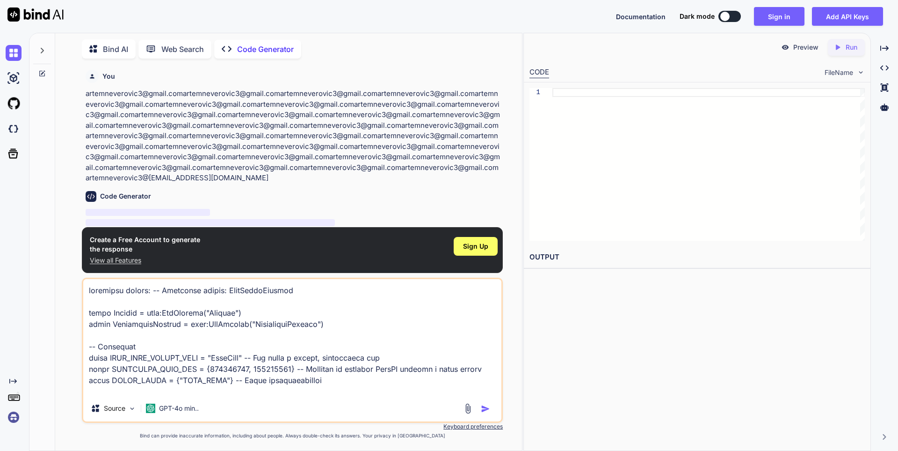
drag, startPoint x: 204, startPoint y: 391, endPoint x: 60, endPoint y: 194, distance: 243.4
click at [60, 194] on div "Bind AI Web Search Created with Pixso. Code Generator You artemneverovic3@gmail…" at bounding box center [288, 243] width 467 height 415
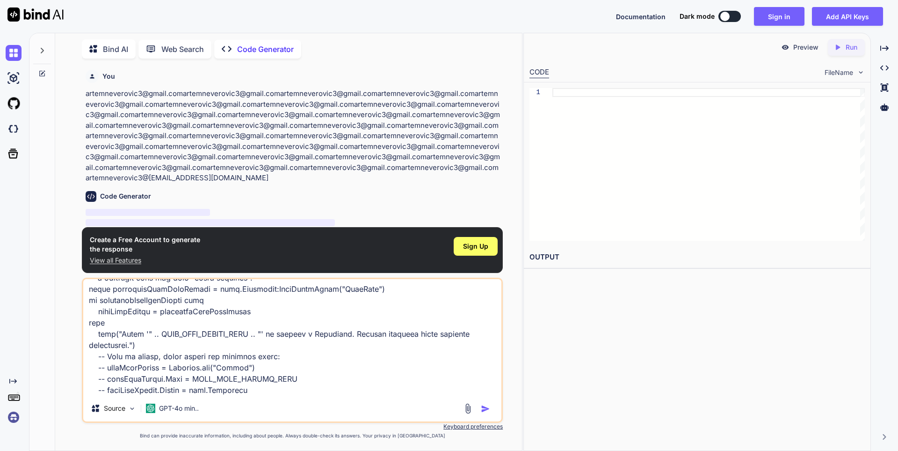
scroll to position [2393, 0]
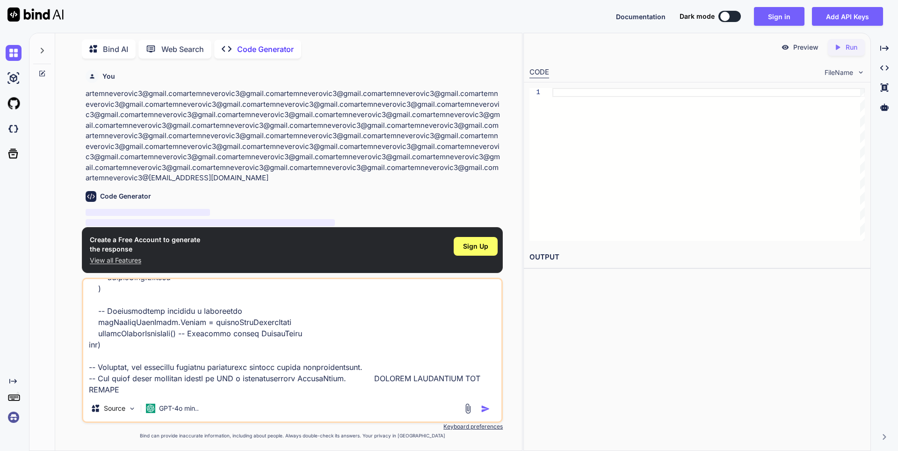
click at [476, 407] on div at bounding box center [478, 408] width 31 height 11
click at [482, 407] on img "button" at bounding box center [485, 408] width 9 height 9
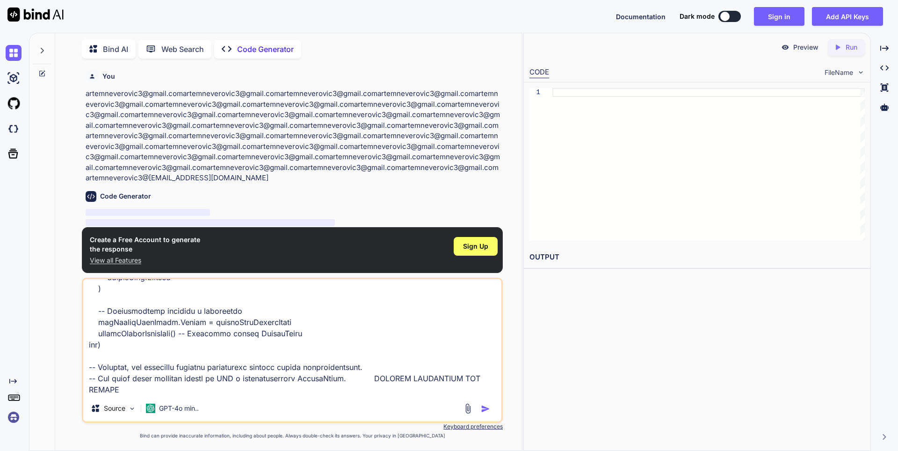
click at [482, 407] on img "button" at bounding box center [485, 408] width 9 height 9
click at [462, 251] on div "Sign Up" at bounding box center [476, 246] width 44 height 19
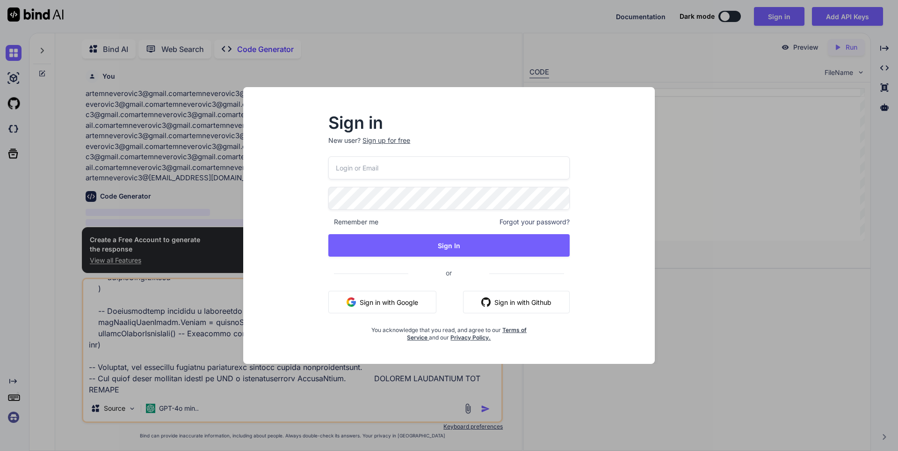
click at [391, 297] on button "Sign in with Google" at bounding box center [382, 302] width 108 height 22
click at [444, 167] on input "email" at bounding box center [448, 167] width 241 height 23
click at [422, 87] on div "Sign in New user? Sign up for free Remember me Forgot your password? Sign In or…" at bounding box center [449, 225] width 412 height 276
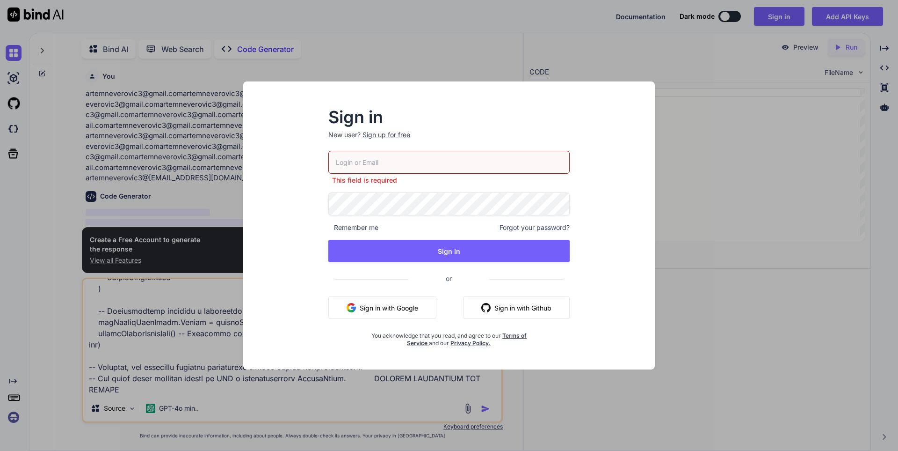
click at [439, 67] on div "Sign in New user? Sign up for free This field is required Remember me Forgot yo…" at bounding box center [449, 225] width 898 height 451
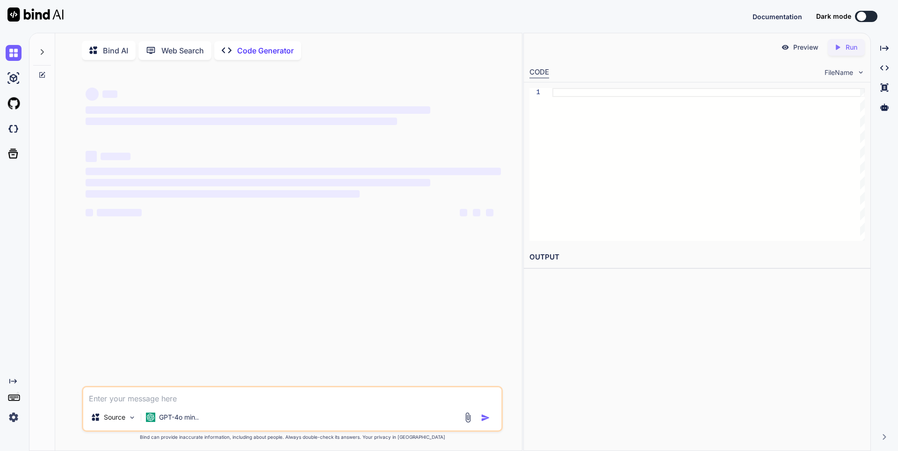
click at [137, 400] on textarea at bounding box center [292, 395] width 418 height 17
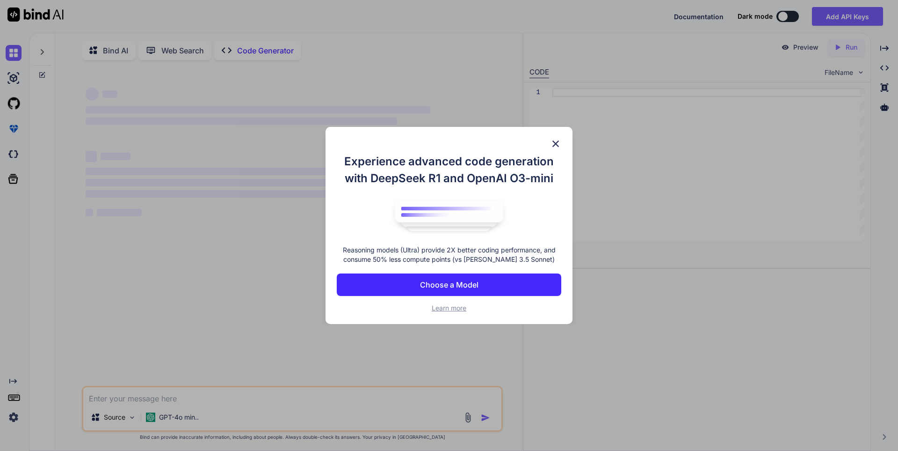
type textarea "x"
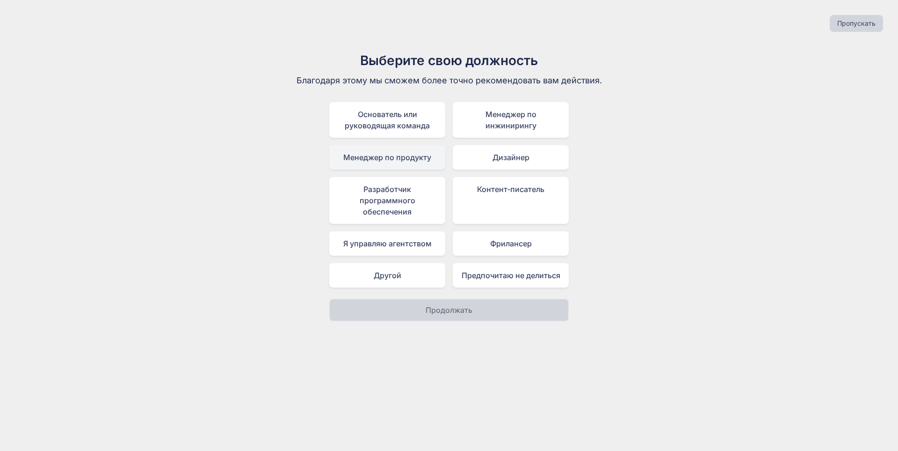
click at [379, 156] on font "Менеджер по продукту" at bounding box center [387, 157] width 88 height 9
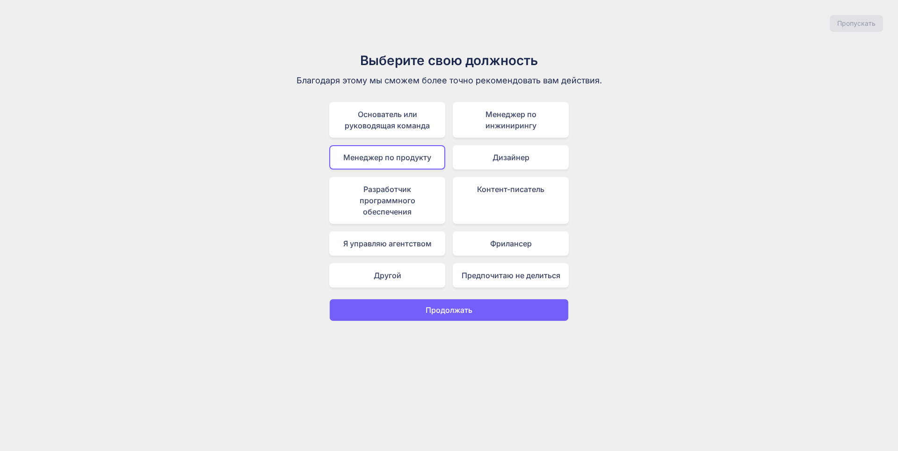
click at [418, 308] on button "Продолжать" at bounding box center [449, 309] width 240 height 22
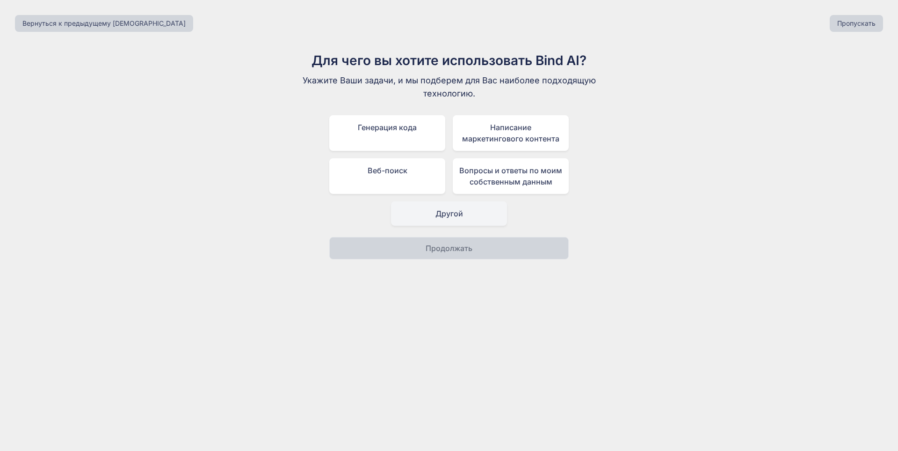
click at [426, 208] on div "Другой" at bounding box center [449, 213] width 116 height 24
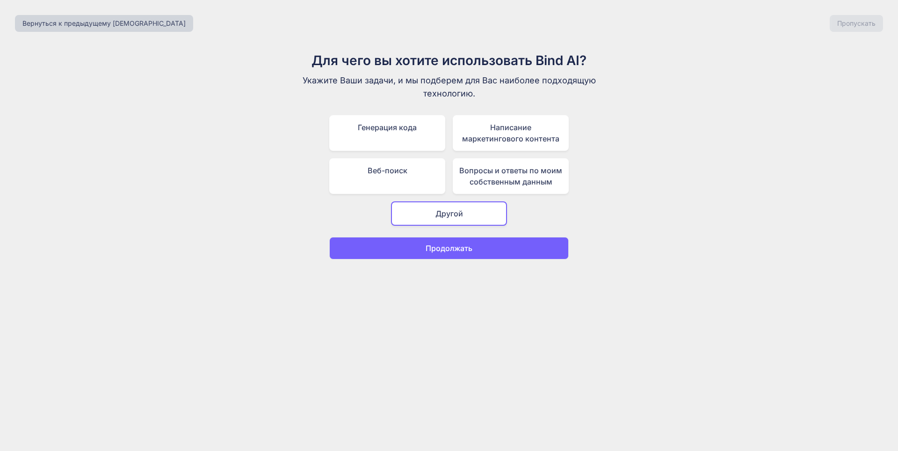
click at [438, 249] on font "Продолжать" at bounding box center [449, 247] width 47 height 9
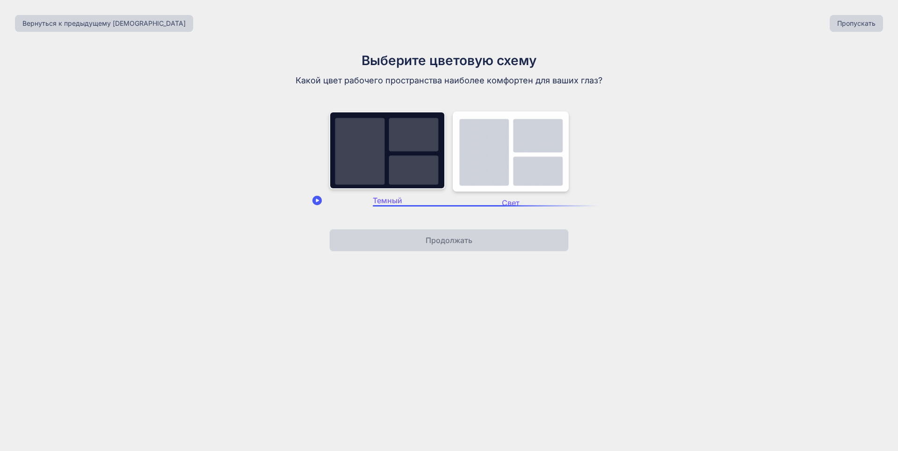
click at [417, 166] on img at bounding box center [387, 150] width 116 height 78
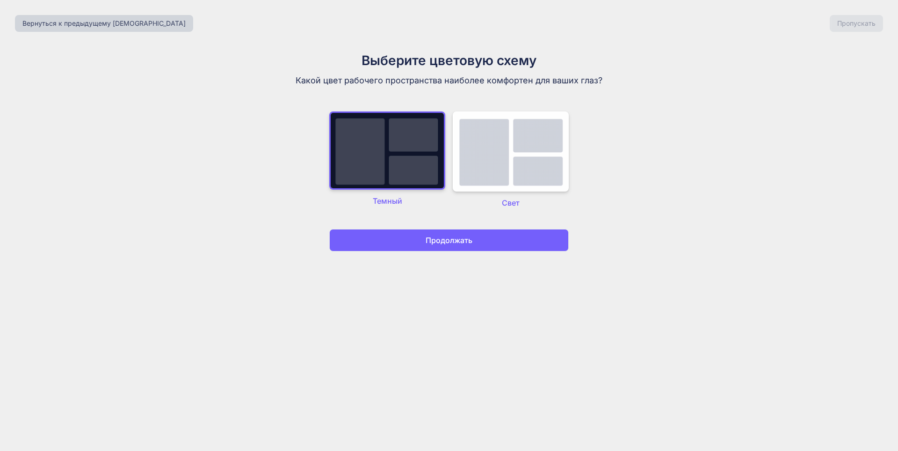
click at [449, 247] on button "Продолжать" at bounding box center [449, 240] width 240 height 22
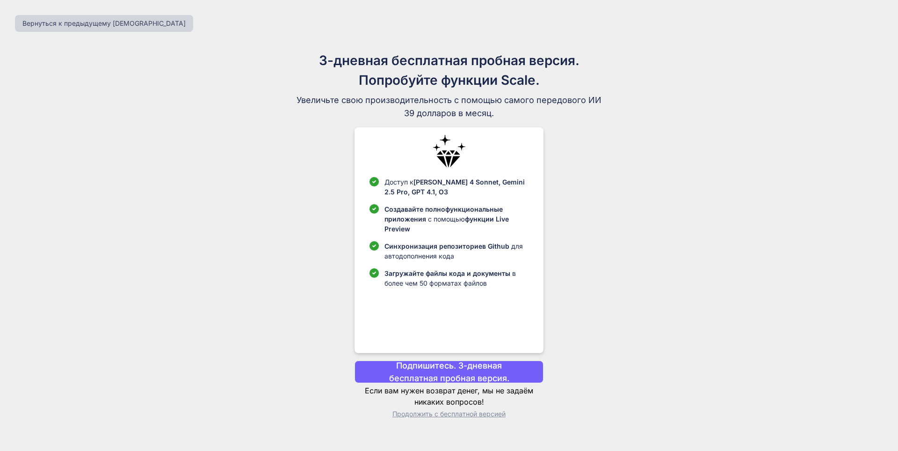
click at [454, 413] on font "Продолжить с бесплатной версией" at bounding box center [449, 413] width 113 height 8
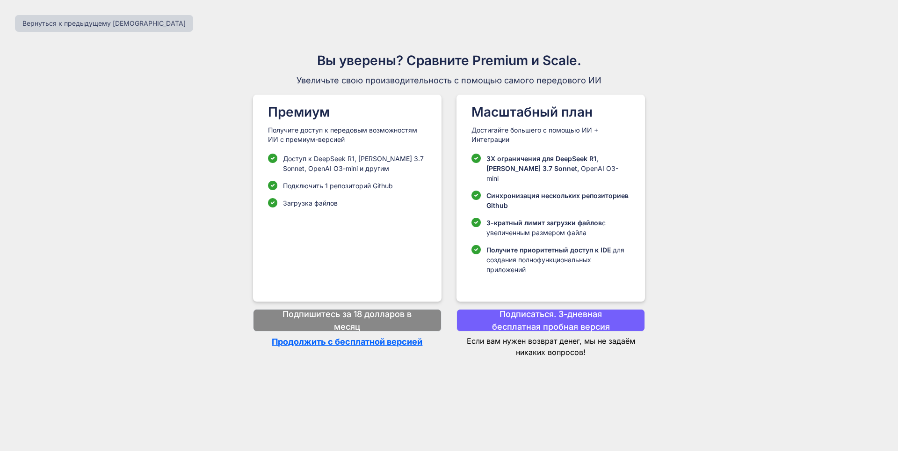
click at [392, 336] on font "Продолжить с бесплатной версией" at bounding box center [347, 341] width 151 height 10
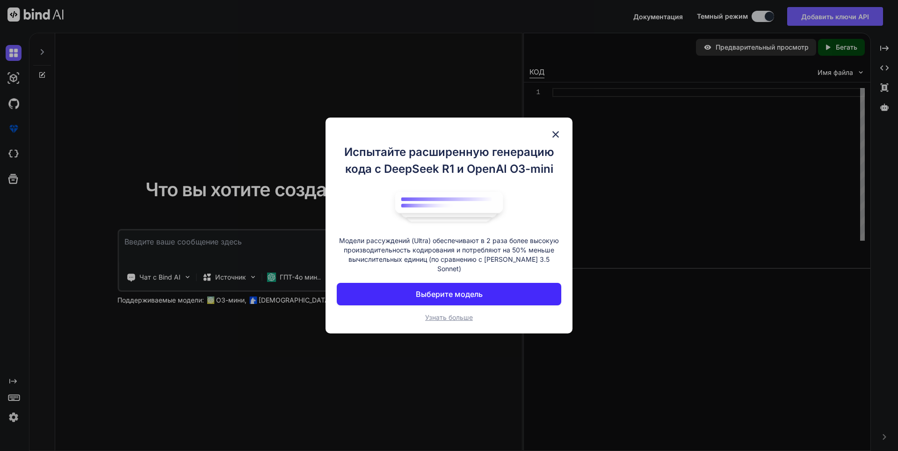
click at [554, 133] on img at bounding box center [555, 134] width 11 height 11
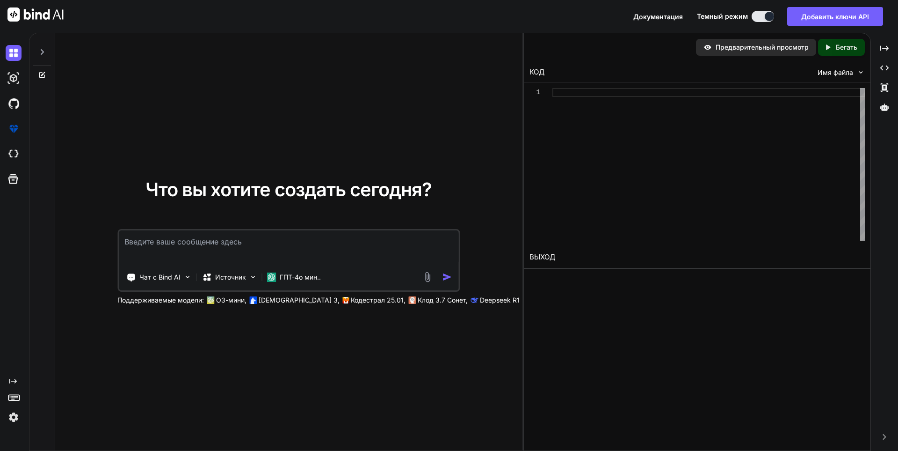
click at [327, 254] on textarea at bounding box center [289, 247] width 340 height 35
paste textarea "серверный скрипт: -- Серверный скрипт: AntiCheatManager local Players = game:Ge…"
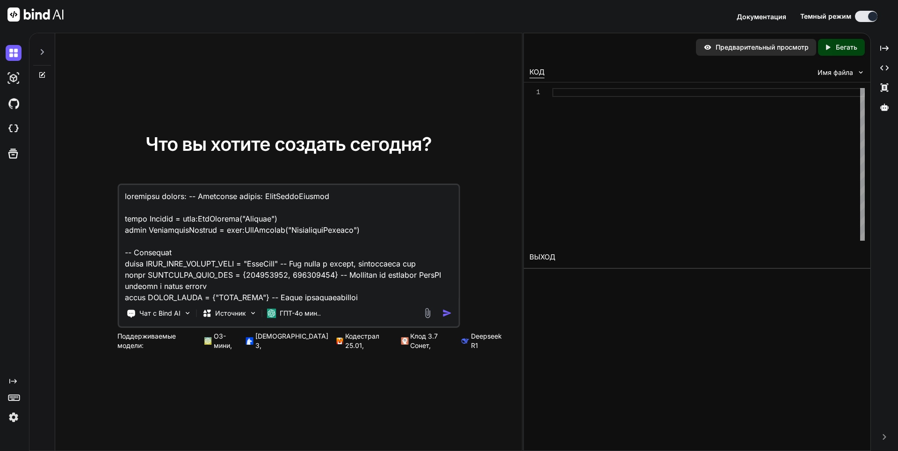
scroll to position [2505, 0]
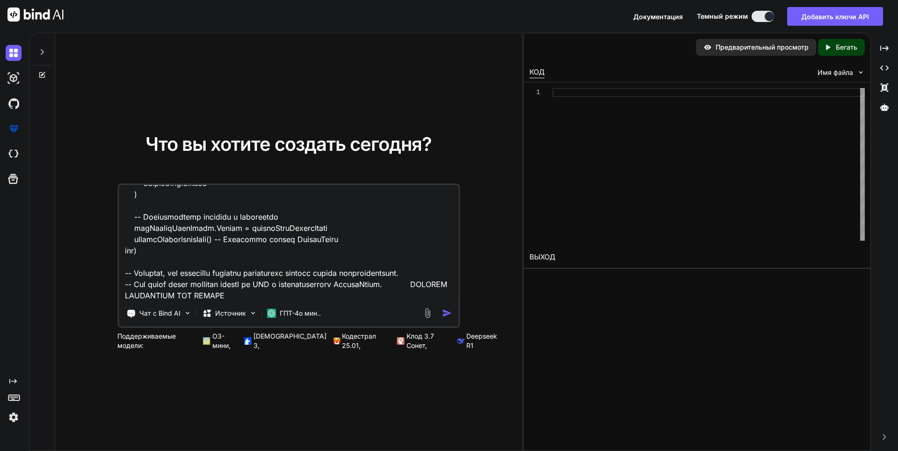
type textarea "серверный скрипт: -- Серверный скрипт: AntiCheatManager local Players = game:Ge…"
click at [443, 313] on img "button" at bounding box center [447, 313] width 10 height 10
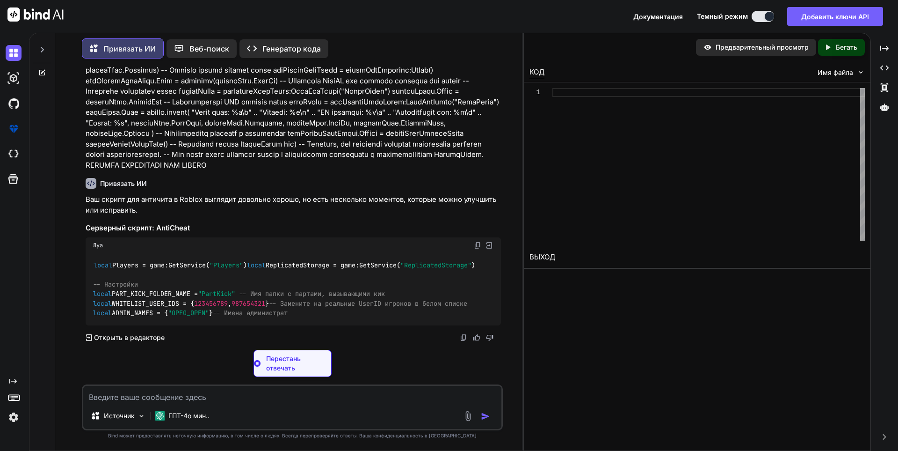
scroll to position [1370, 0]
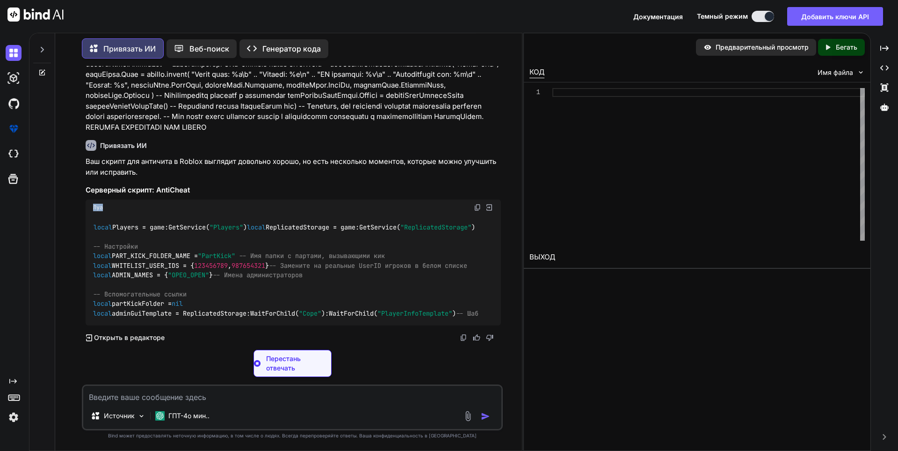
drag, startPoint x: 110, startPoint y: 236, endPoint x: 94, endPoint y: 236, distance: 16.4
click at [94, 215] on div "Луа" at bounding box center [293, 207] width 415 height 16
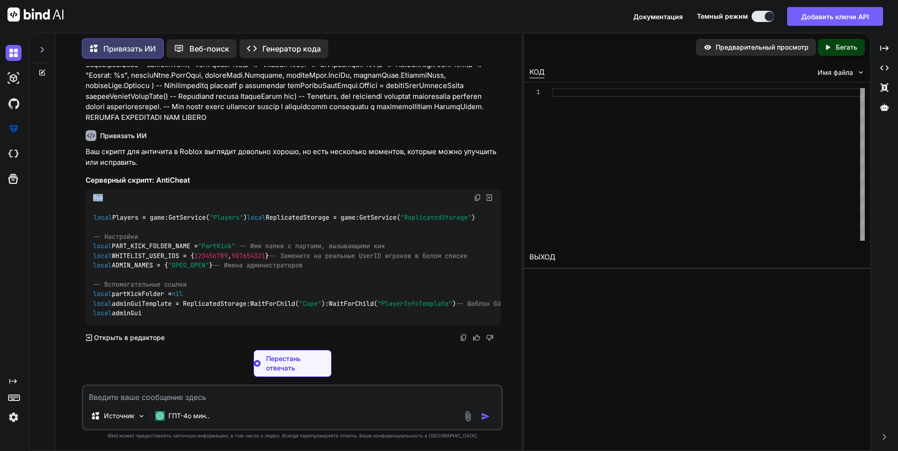
scroll to position [1419, 0]
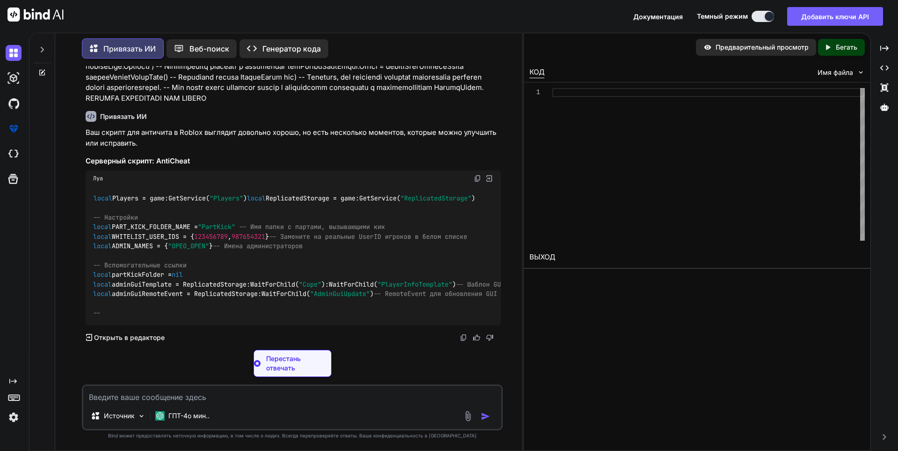
click at [125, 194] on div "local Players = game:GetService( "Players" ) local ReplicatedStorage = game:Get…" at bounding box center [293, 255] width 415 height 139
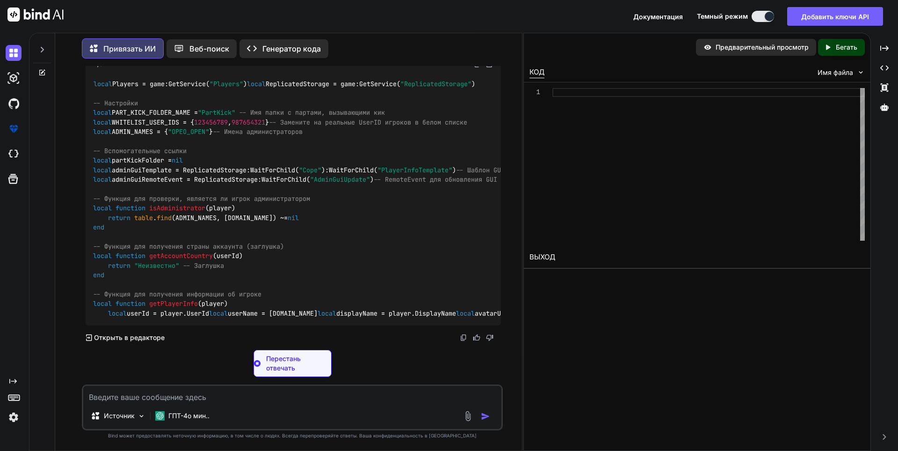
scroll to position [1581, 0]
click at [101, 333] on p "Открыть в редакторе" at bounding box center [129, 337] width 71 height 9
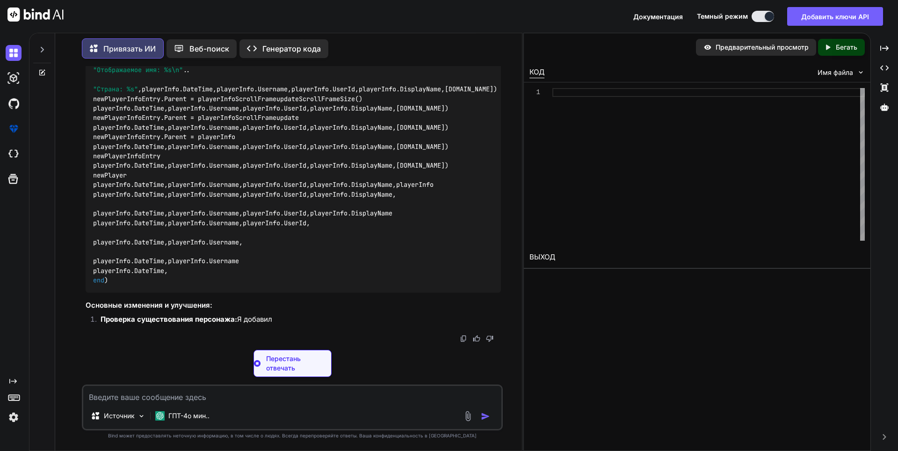
scroll to position [3256, 0]
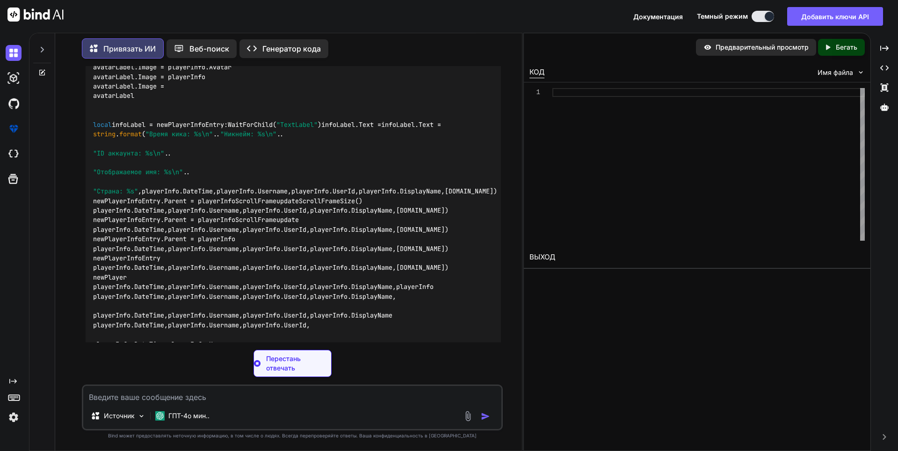
drag, startPoint x: 122, startPoint y: 216, endPoint x: 187, endPoint y: 187, distance: 71.2
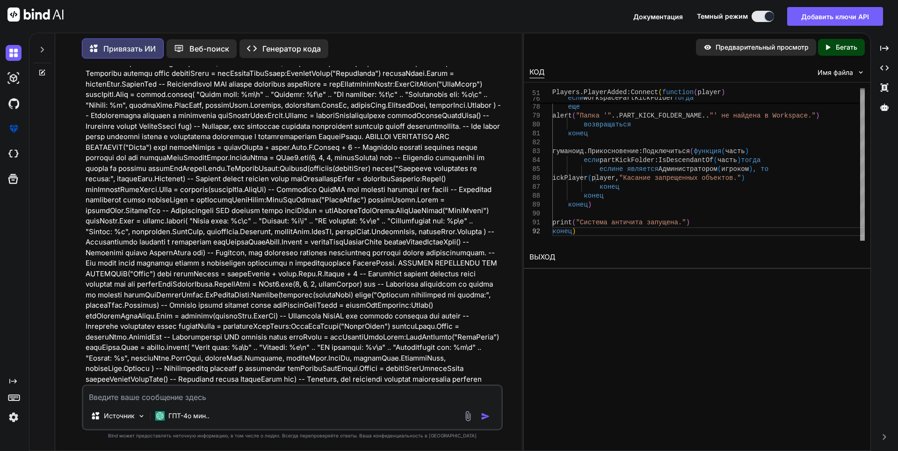
scroll to position [1509, 0]
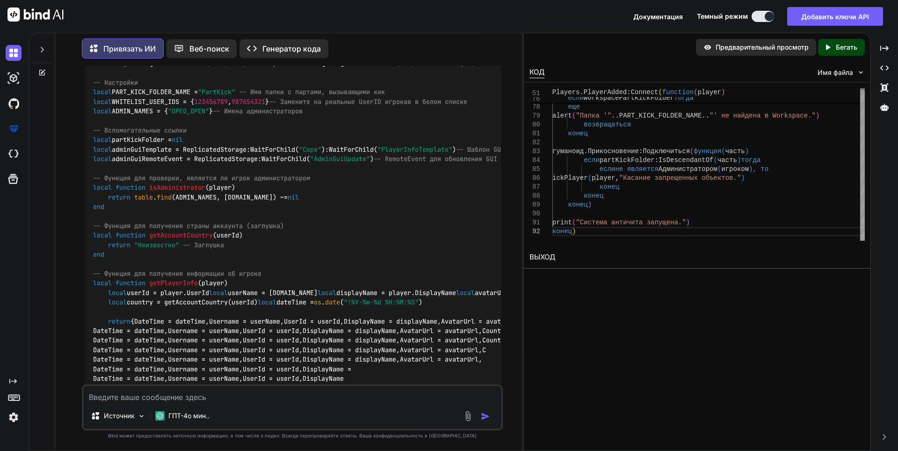
click at [474, 47] on img at bounding box center [477, 43] width 7 height 7
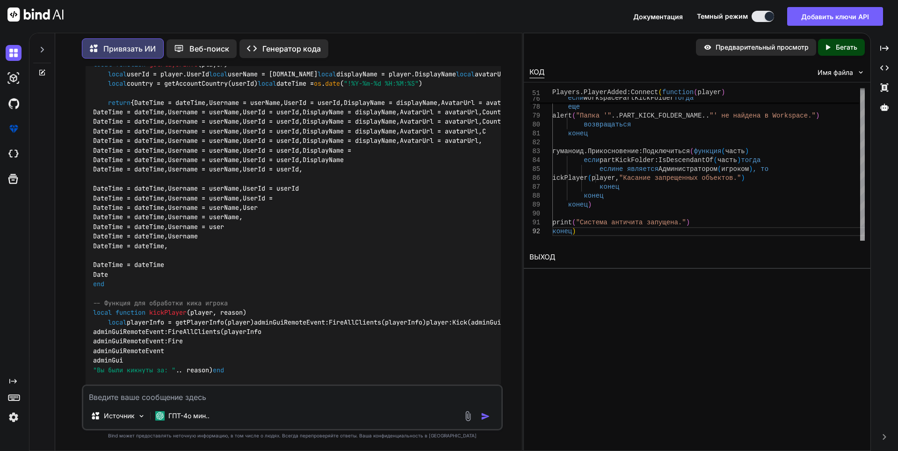
click at [266, 277] on div "local Players = game:GetService( "Players" ) local ReplicatedStorage = game:Get…" at bounding box center [293, 436] width 415 height 1207
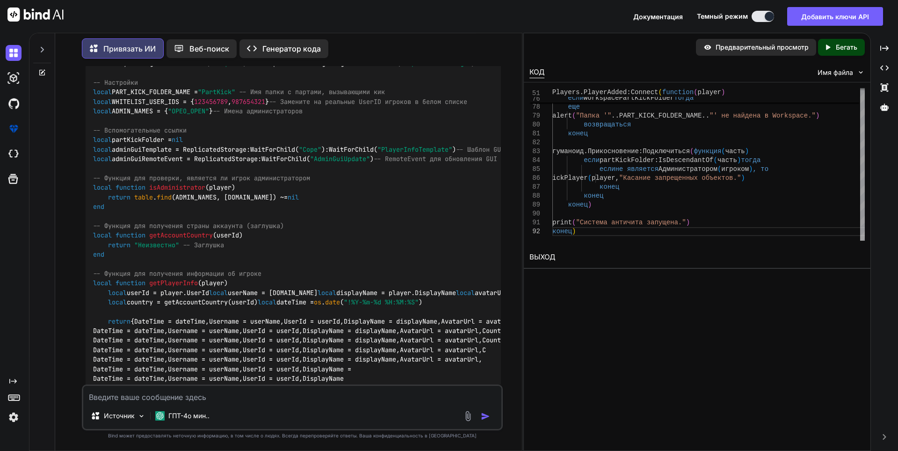
click at [469, 51] on div "Луа" at bounding box center [293, 44] width 415 height 16
click at [479, 47] on img at bounding box center [477, 43] width 7 height 7
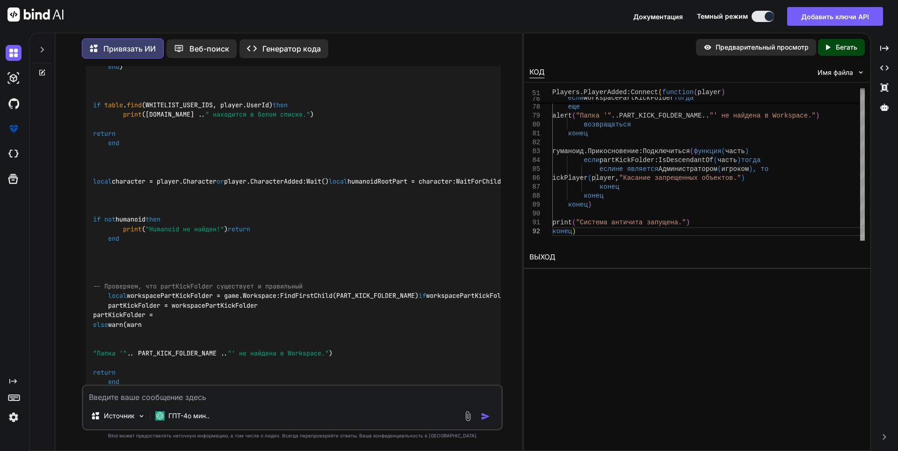
scroll to position [1946, 0]
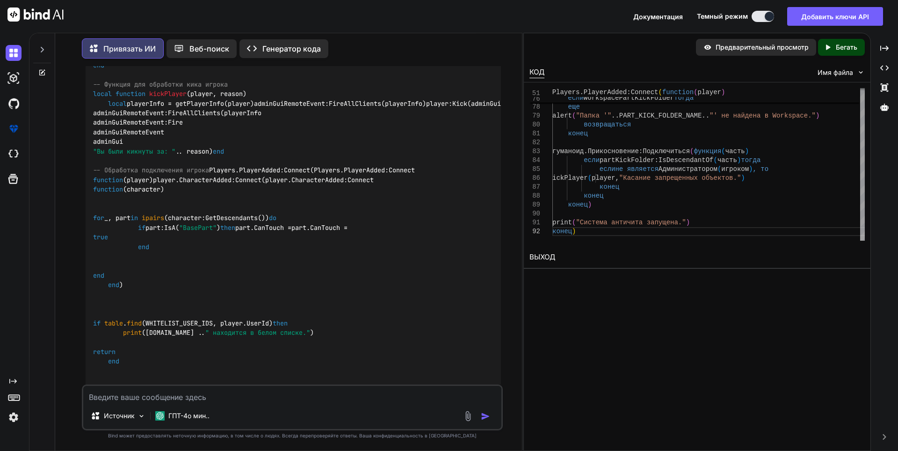
click at [586, 263] on h2 "ВЫХОД" at bounding box center [697, 257] width 347 height 22
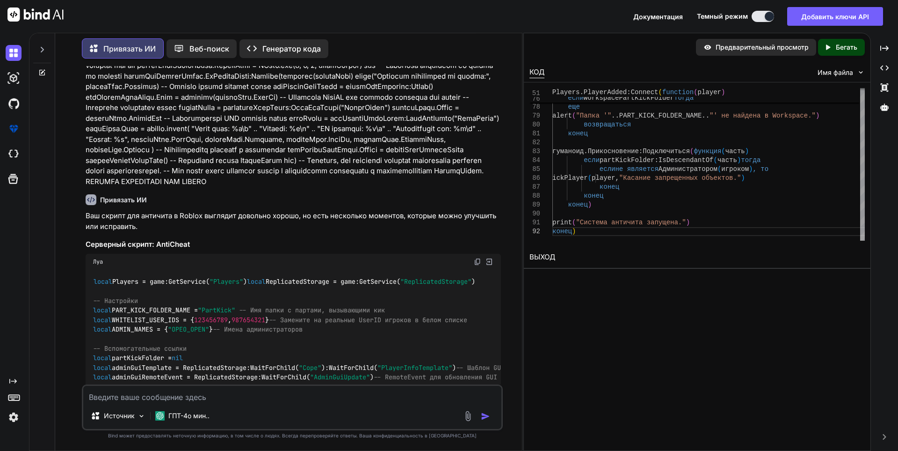
click at [486, 266] on img at bounding box center [489, 261] width 8 height 8
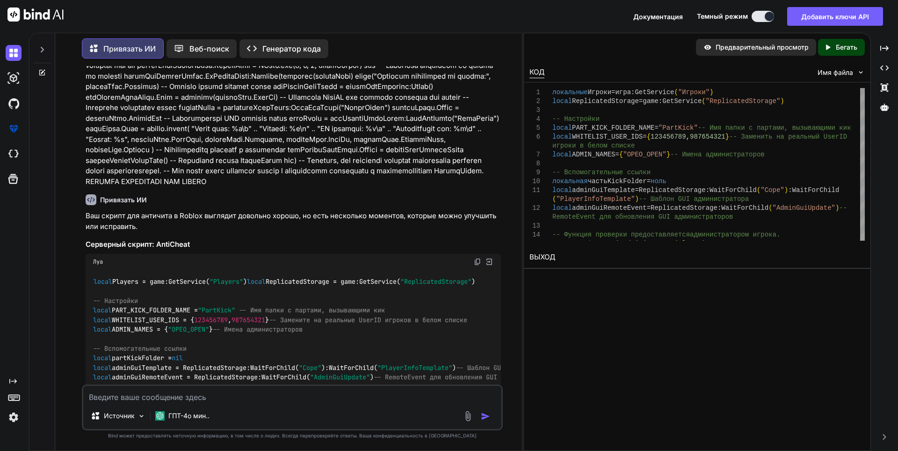
click at [478, 265] on img at bounding box center [477, 261] width 7 height 7
click at [835, 50] on icon "Created with Pixso." at bounding box center [830, 47] width 12 height 8
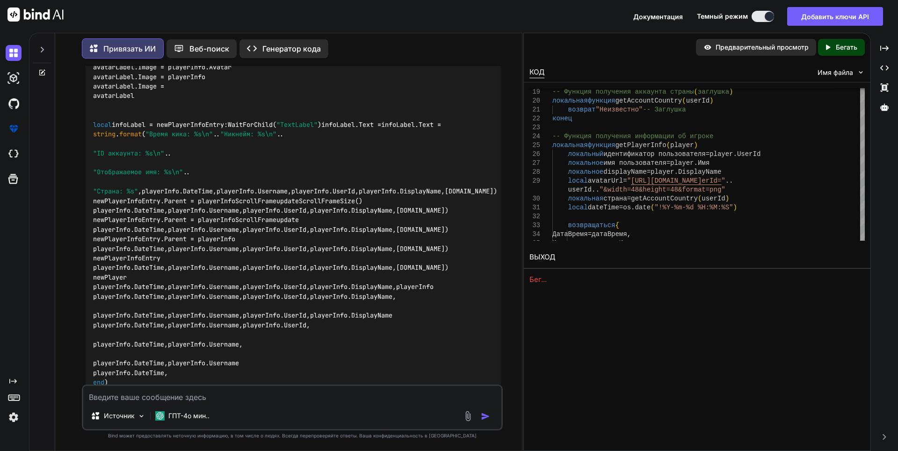
scroll to position [3693, 0]
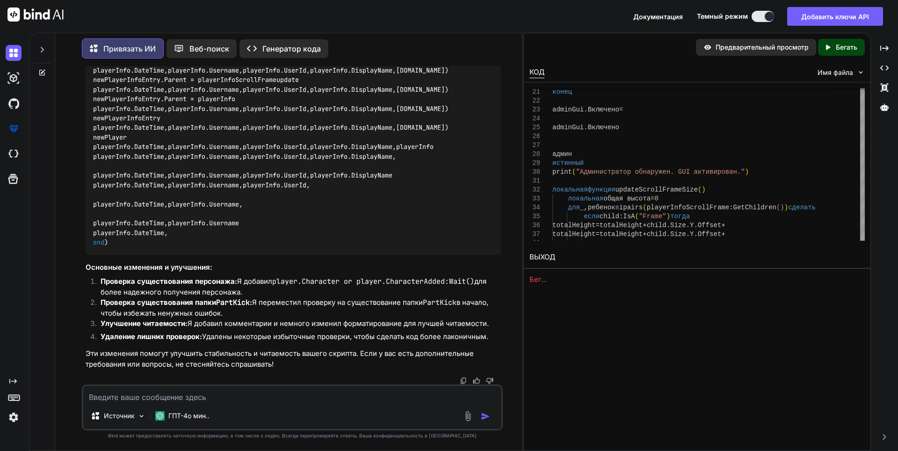
click at [851, 45] on font "Бегать" at bounding box center [847, 47] width 22 height 8
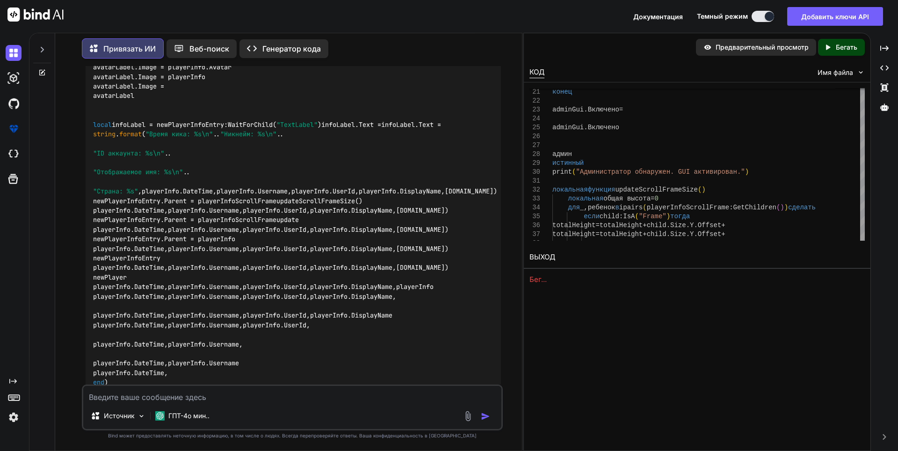
scroll to position [3474, 0]
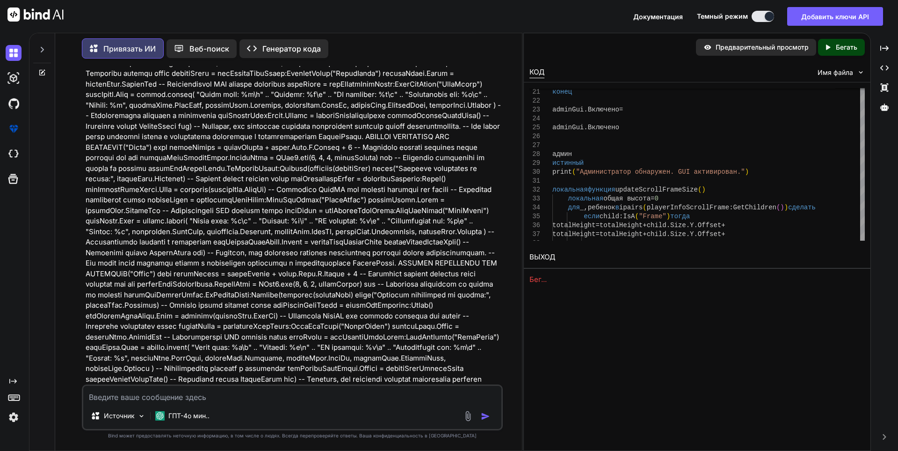
scroll to position [1291, 0]
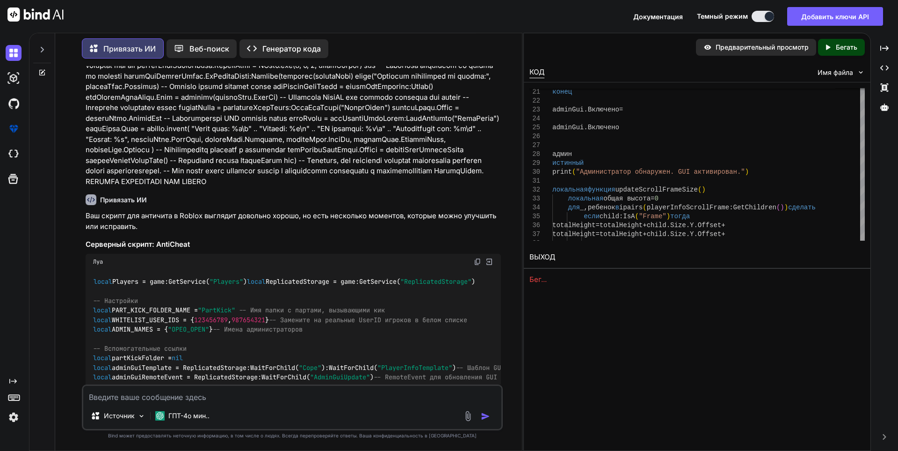
click at [476, 265] on img at bounding box center [477, 261] width 7 height 7
